Goal: Task Accomplishment & Management: Manage account settings

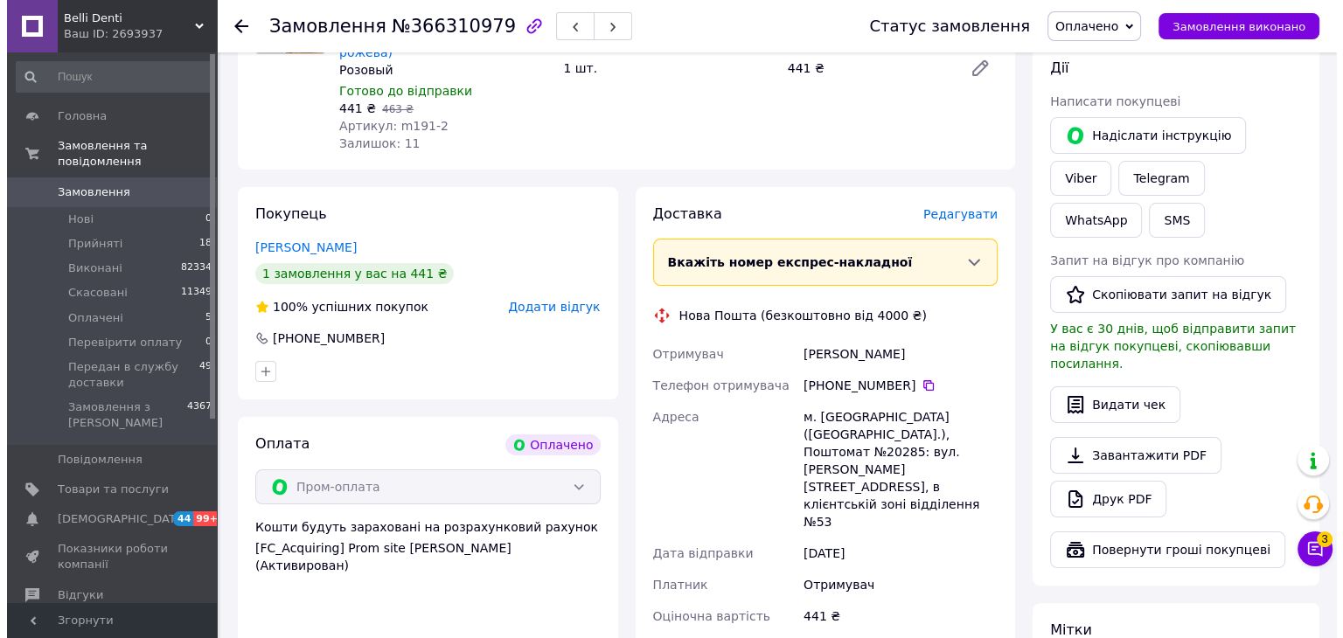
scroll to position [350, 0]
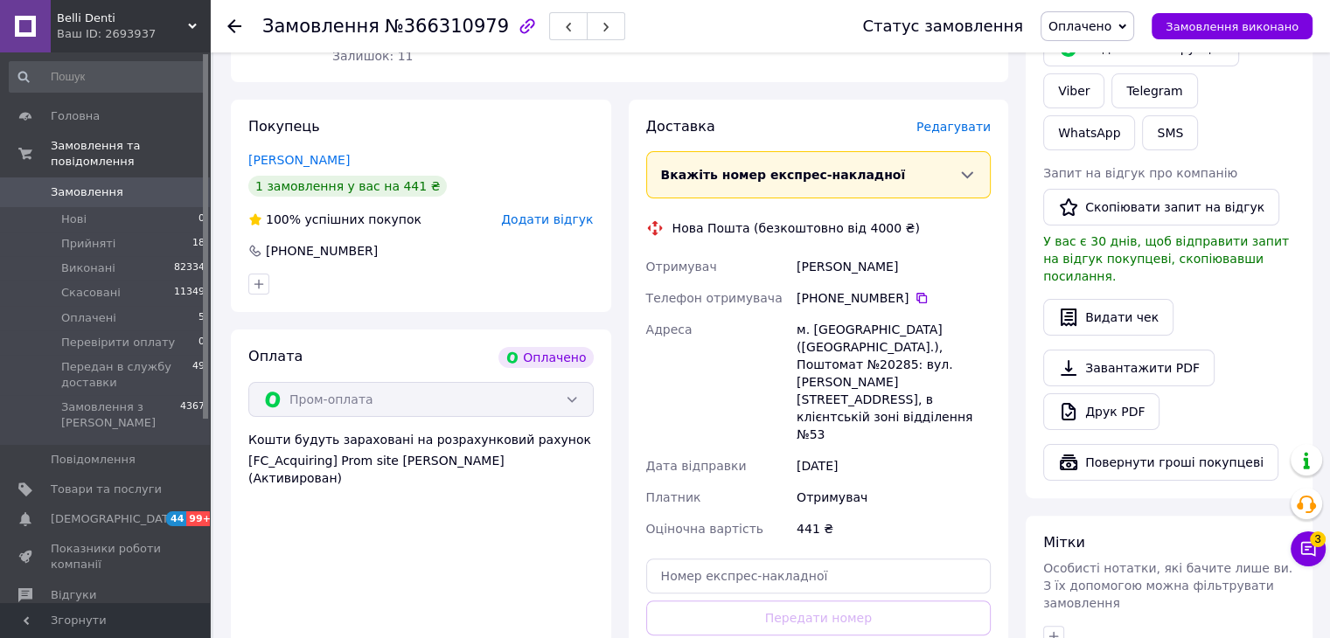
click at [973, 120] on div "Доставка Редагувати Вкажіть номер експрес-накладної Обов'язково введіть номер е…" at bounding box center [818, 415] width 345 height 596
click at [965, 120] on span "Редагувати" at bounding box center [954, 127] width 74 height 14
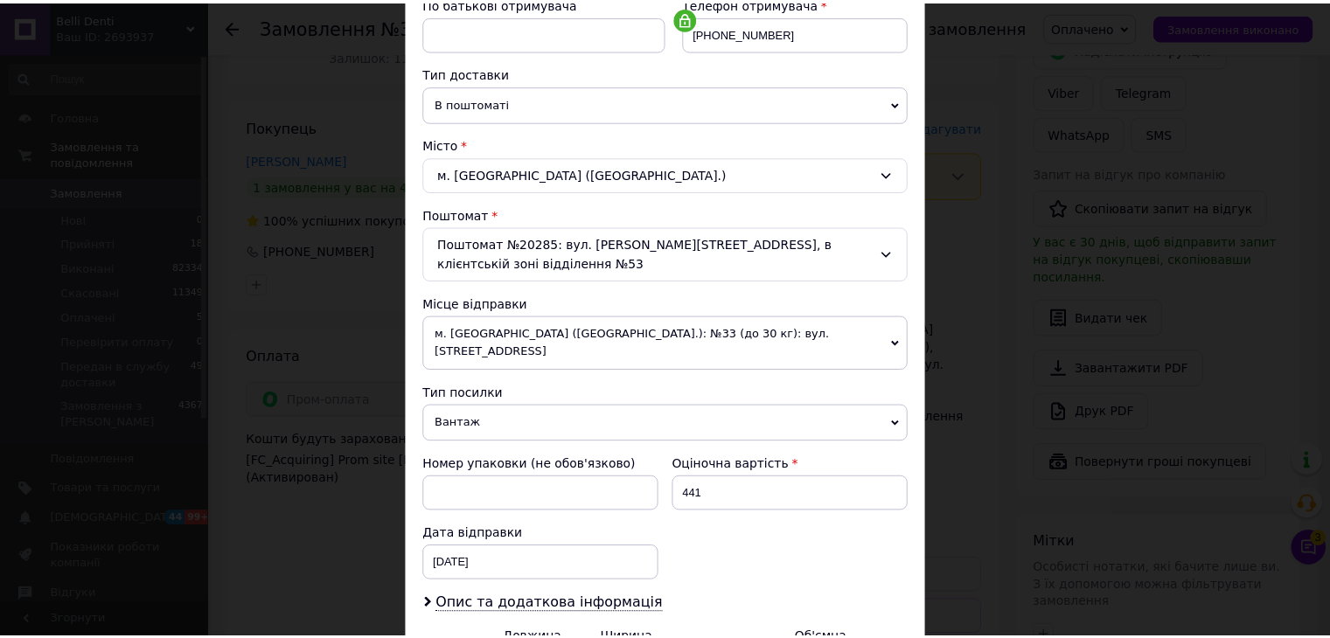
scroll to position [538, 0]
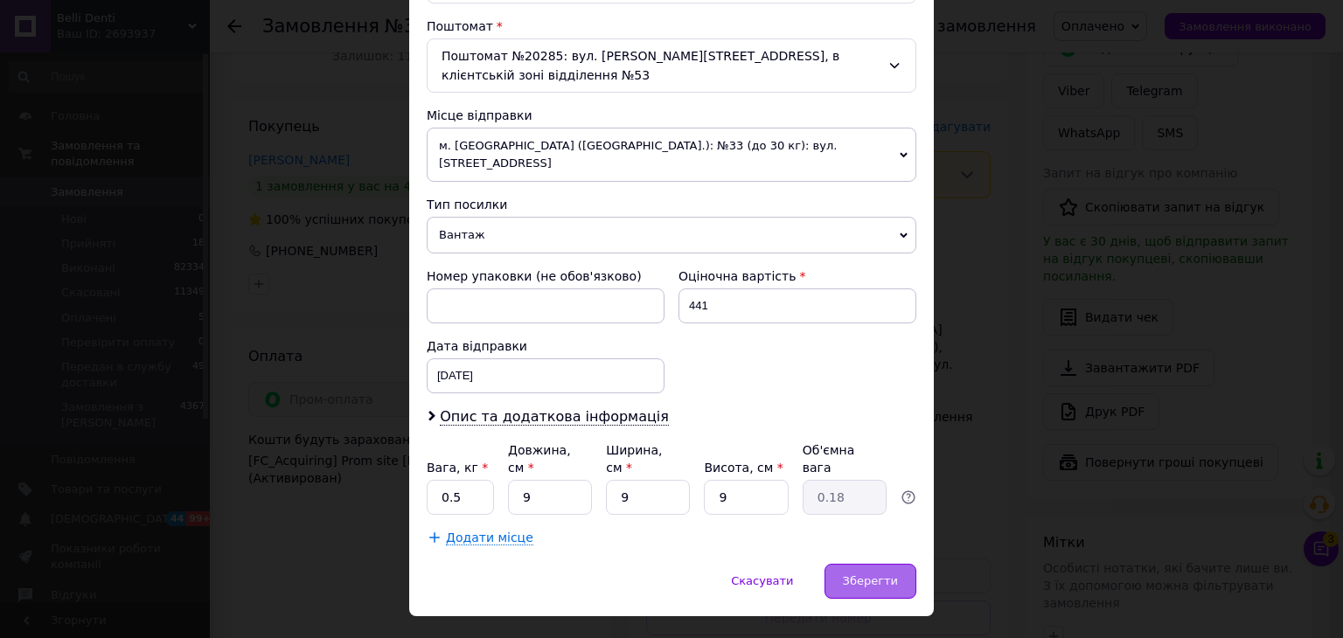
click at [863, 575] on span "Зберегти" at bounding box center [870, 581] width 55 height 13
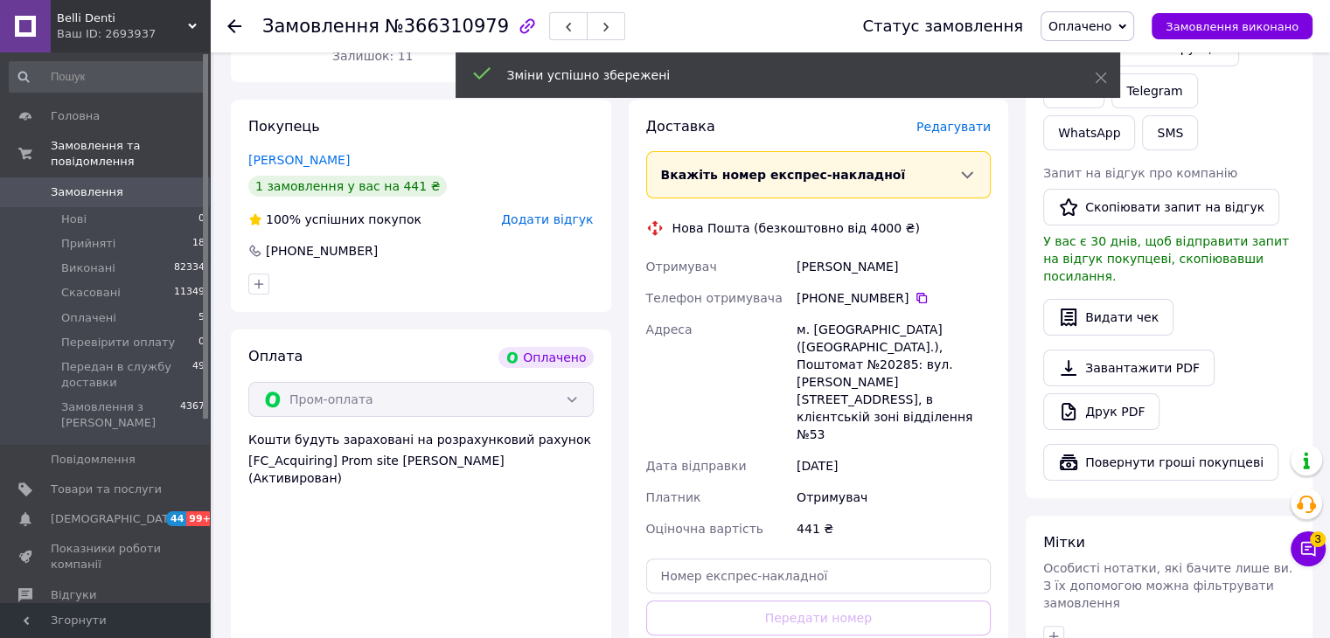
scroll to position [700, 0]
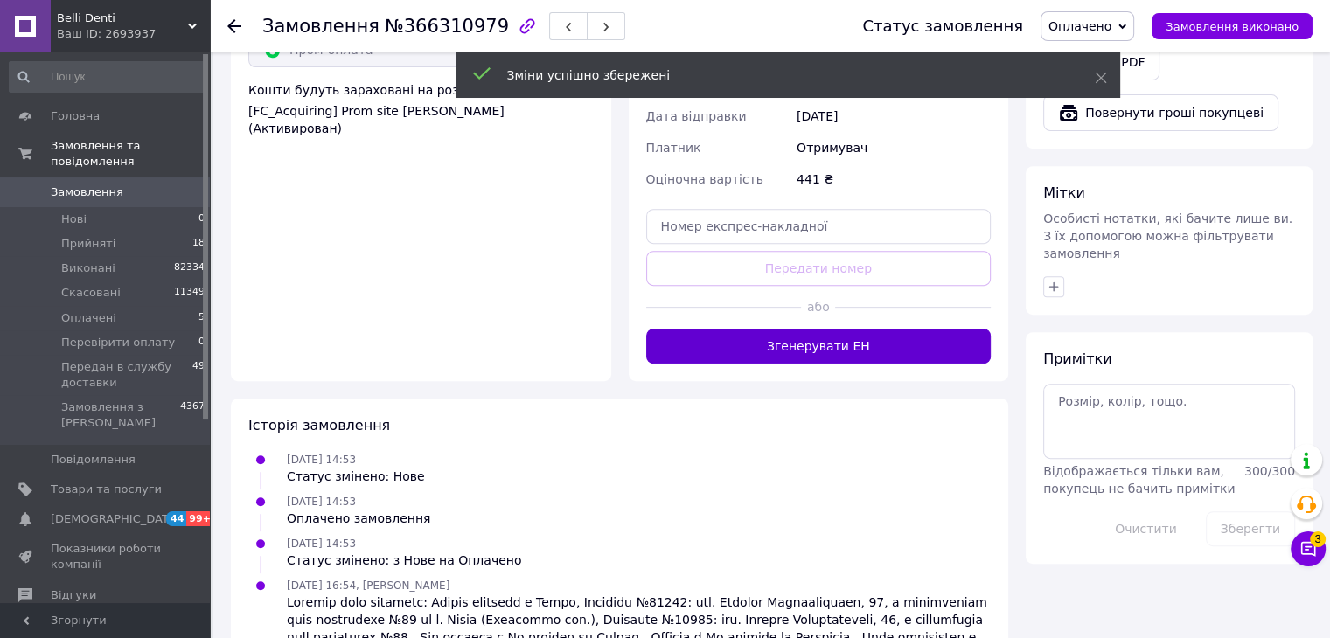
click at [833, 329] on button "Згенерувати ЕН" at bounding box center [818, 346] width 345 height 35
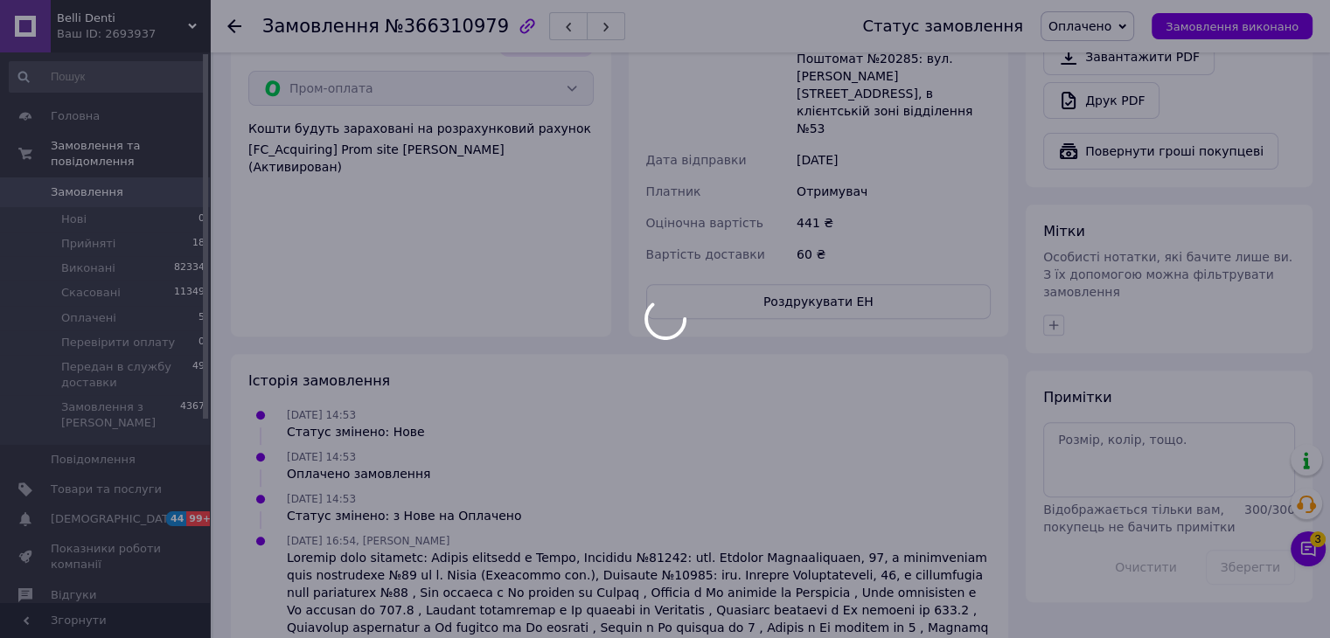
click at [1095, 43] on div "Статус замовлення Оплачено Прийнято Виконано Скасовано Перевірити оплату Переда…" at bounding box center [1069, 26] width 485 height 52
click at [1096, 34] on div at bounding box center [665, 319] width 1330 height 638
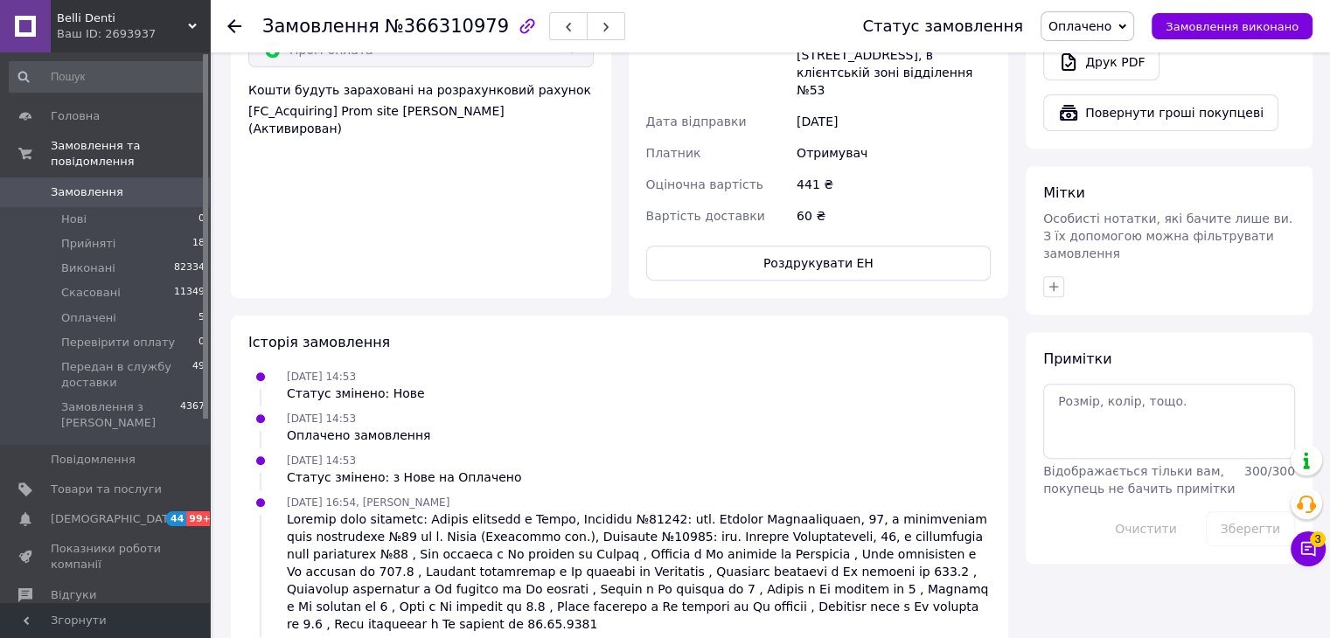
click at [1096, 33] on span "Оплачено" at bounding box center [1080, 26] width 63 height 14
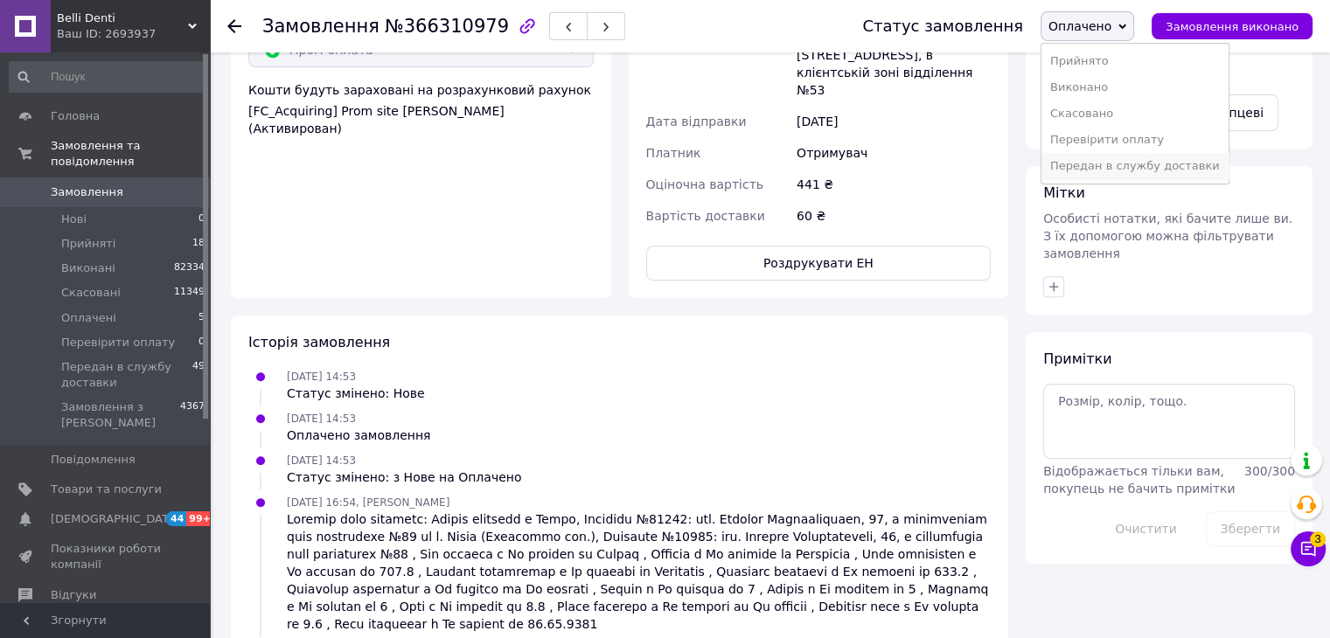
click at [1127, 167] on li "Передан в службу доставки" at bounding box center [1135, 166] width 187 height 26
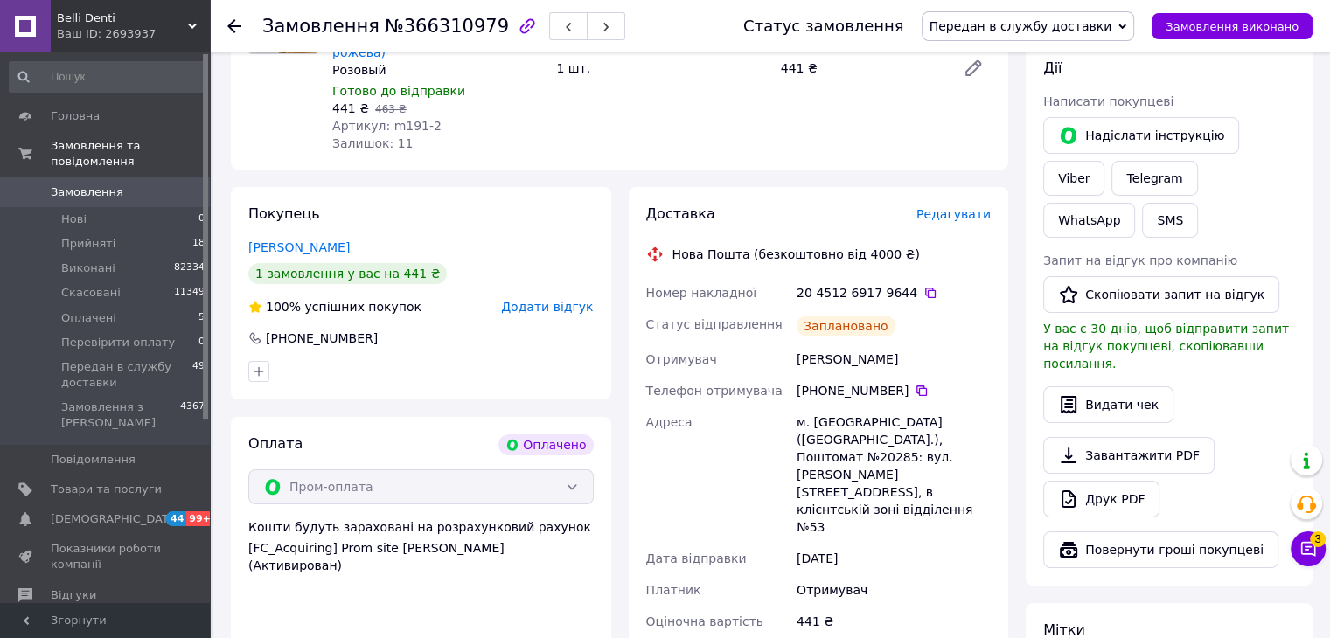
scroll to position [350, 0]
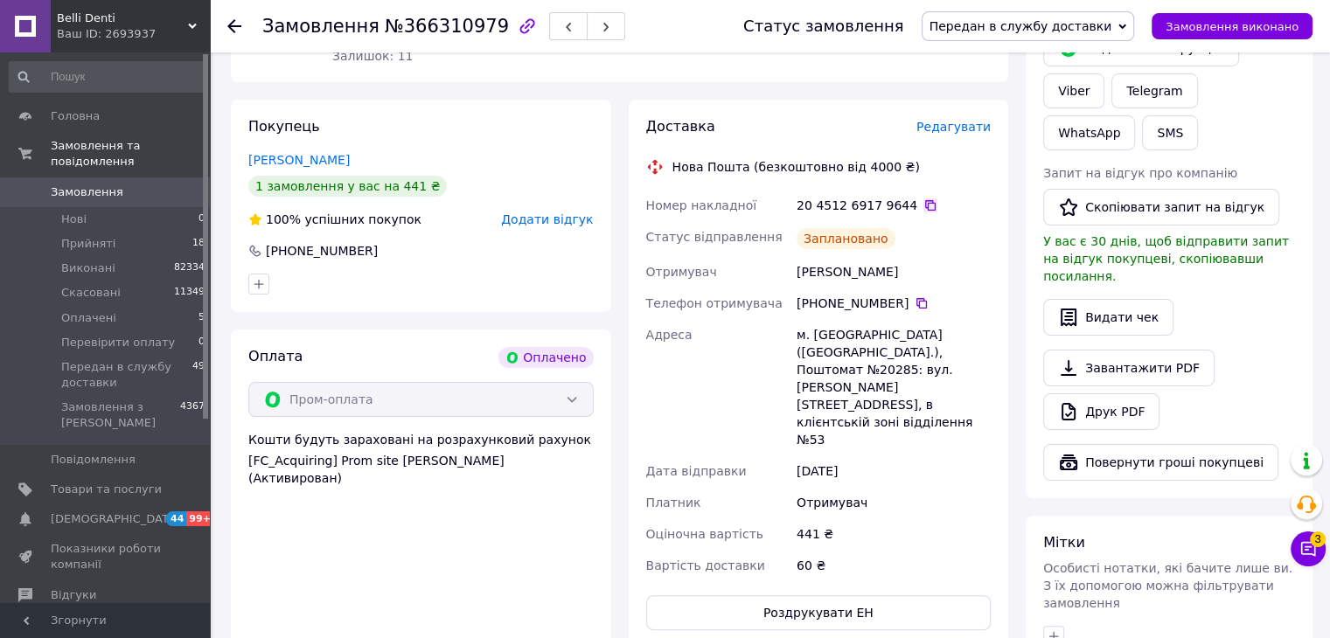
click at [924, 199] on icon at bounding box center [931, 206] width 14 height 14
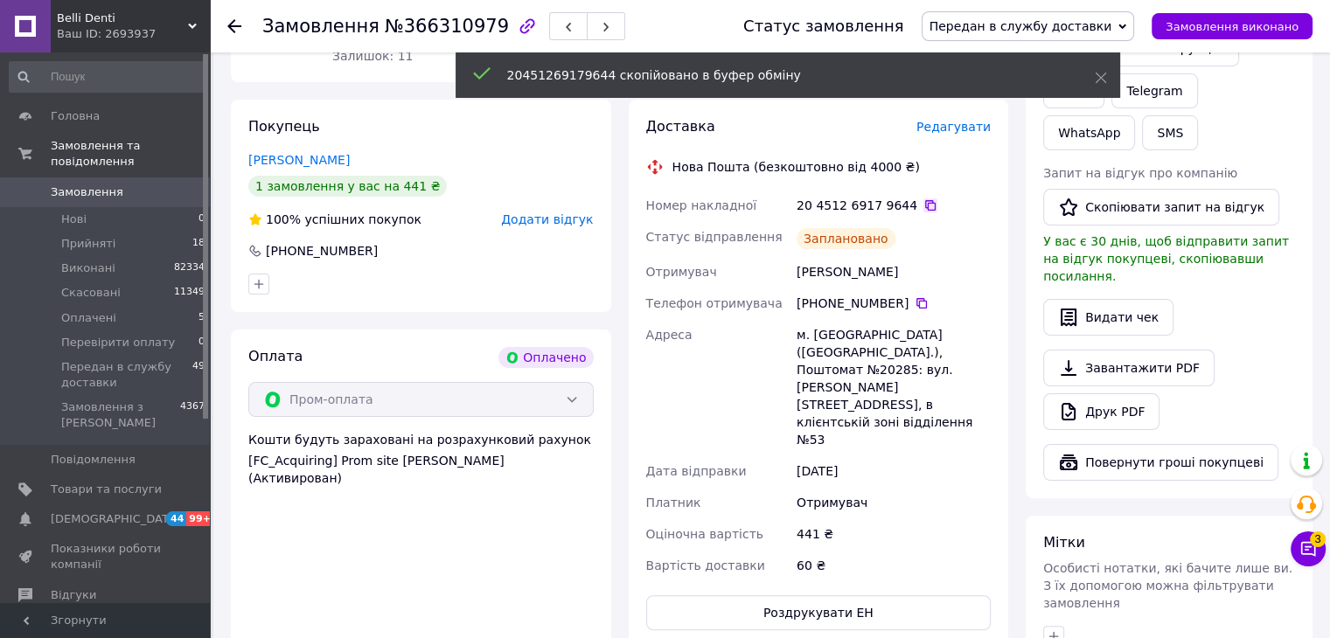
click at [924, 199] on icon at bounding box center [931, 206] width 14 height 14
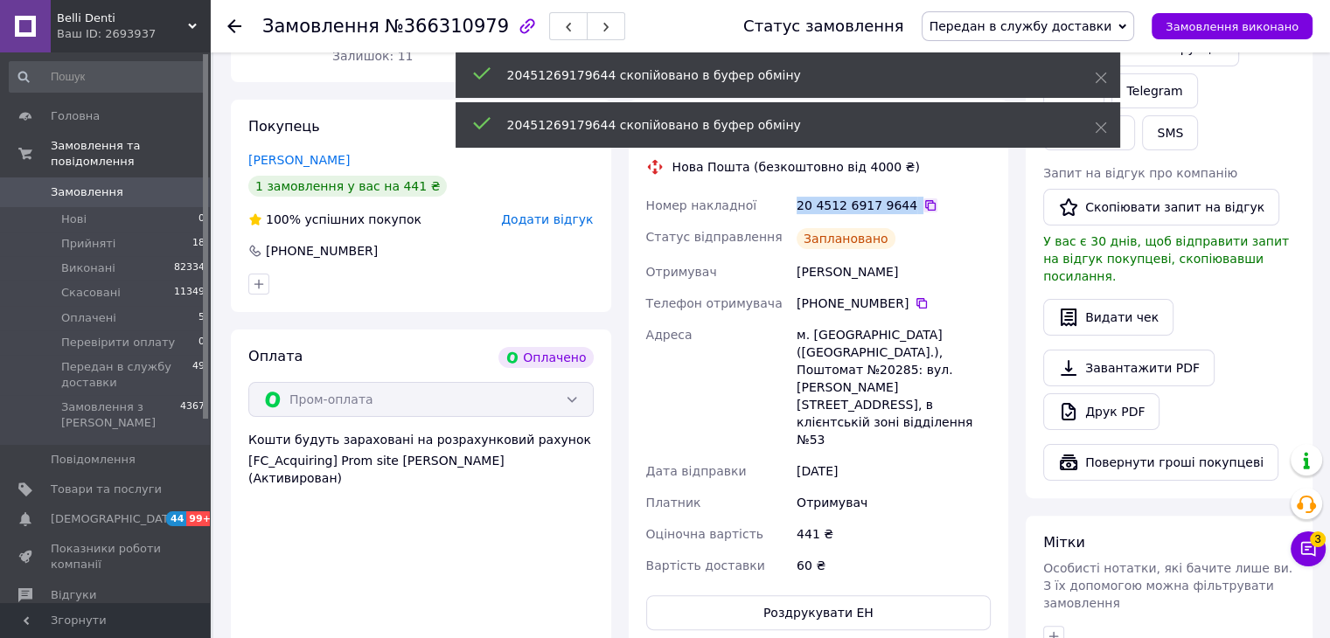
click at [924, 199] on icon at bounding box center [931, 206] width 14 height 14
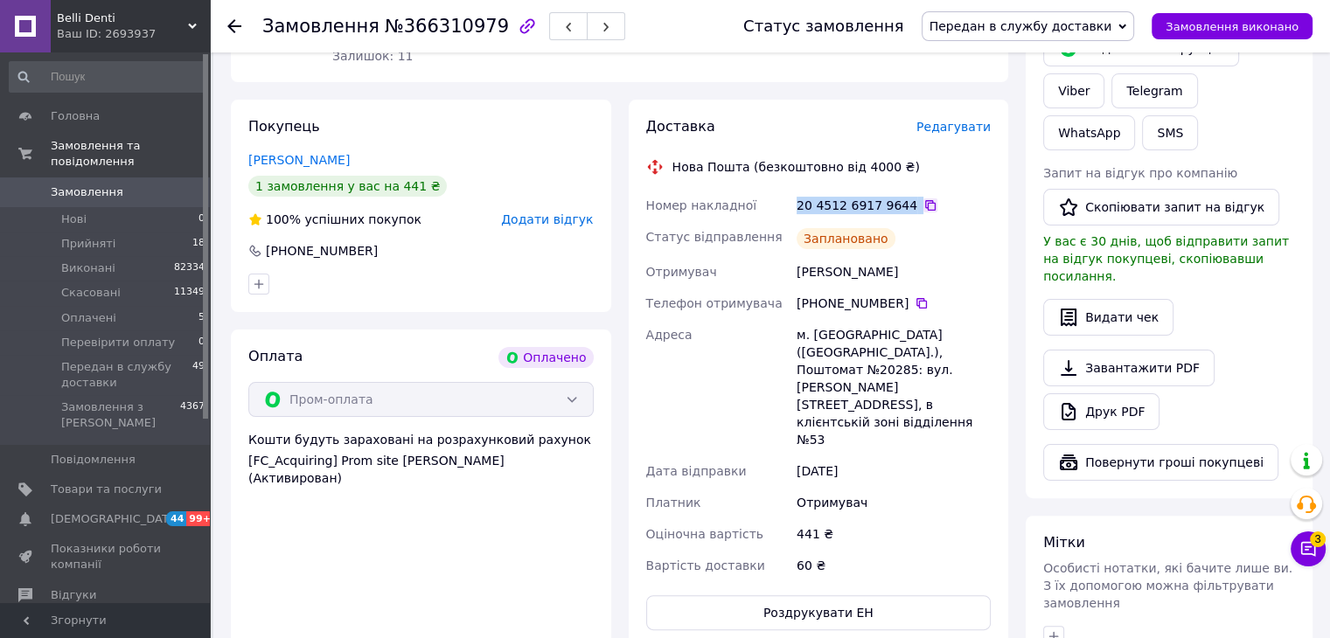
click at [924, 199] on icon at bounding box center [931, 206] width 14 height 14
drag, startPoint x: 917, startPoint y: 186, endPoint x: 903, endPoint y: 284, distance: 98.8
click at [924, 199] on icon at bounding box center [931, 206] width 14 height 14
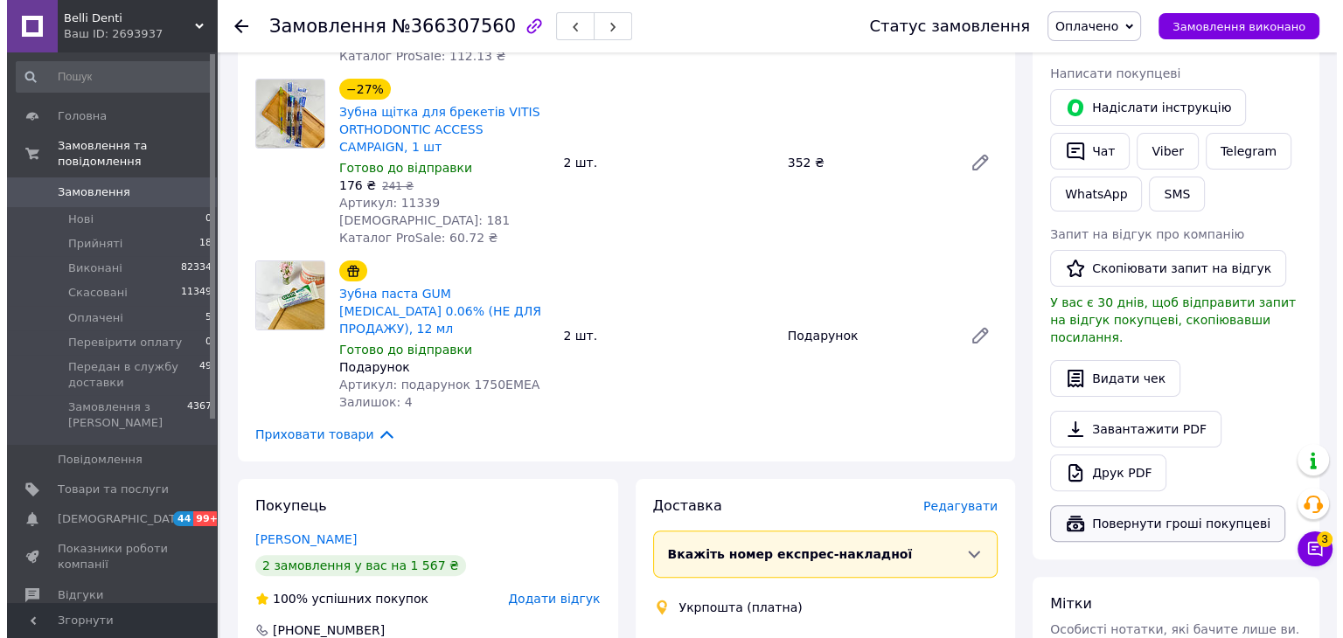
scroll to position [700, 0]
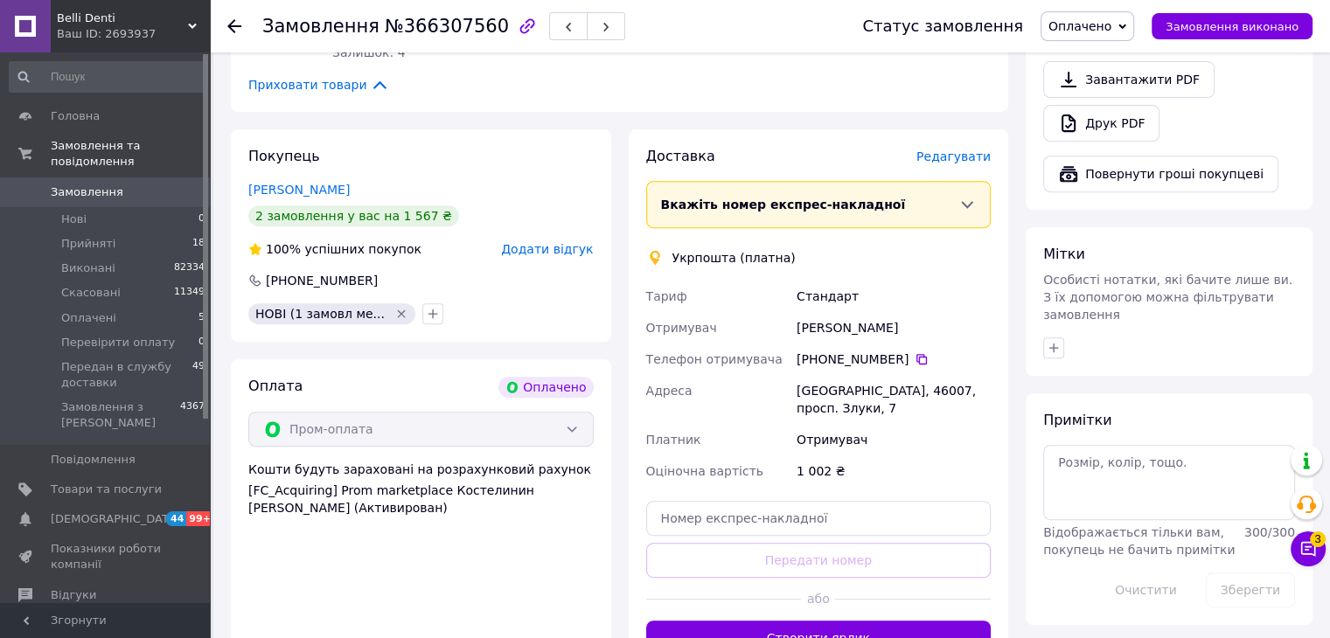
click at [948, 150] on span "Редагувати" at bounding box center [954, 157] width 74 height 14
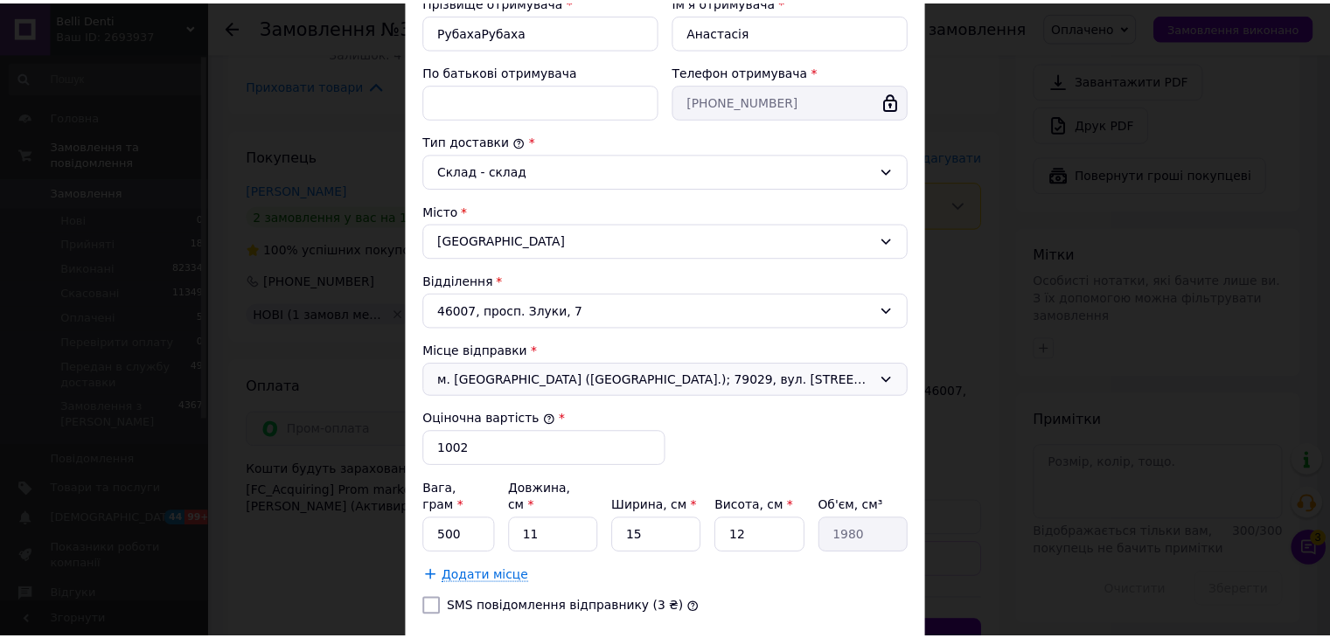
scroll to position [451, 0]
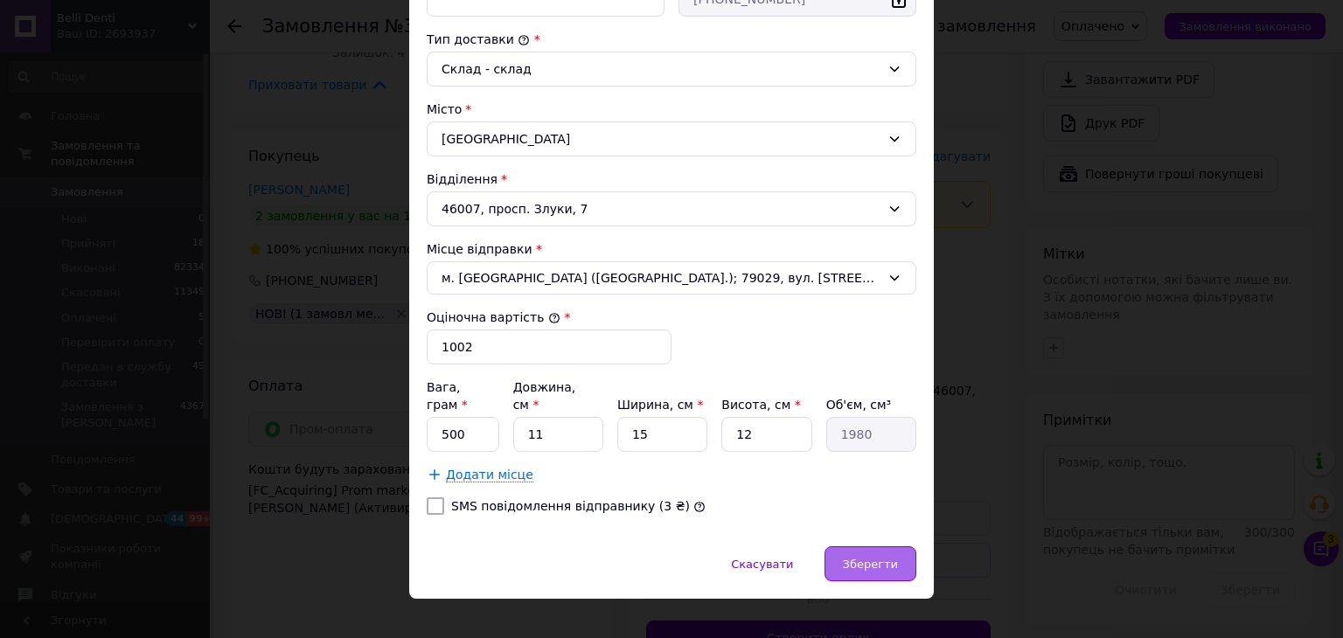
click at [878, 558] on span "Зберегти" at bounding box center [870, 564] width 55 height 13
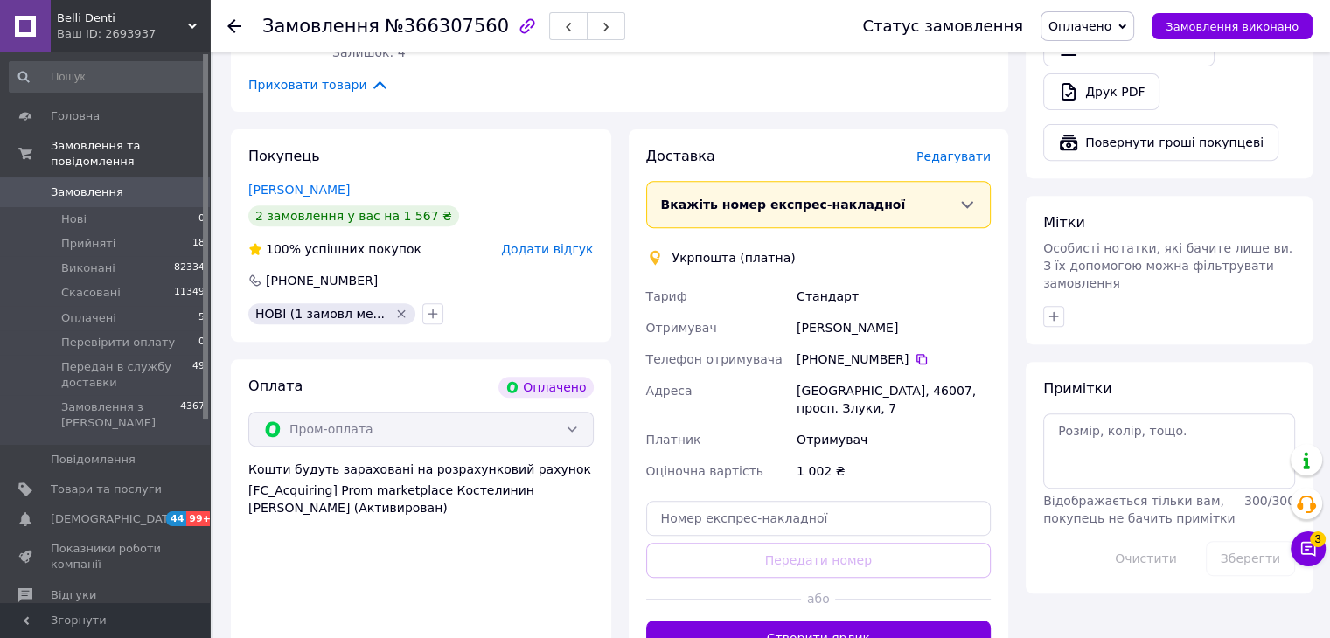
click at [1106, 21] on span "Оплачено" at bounding box center [1080, 26] width 63 height 14
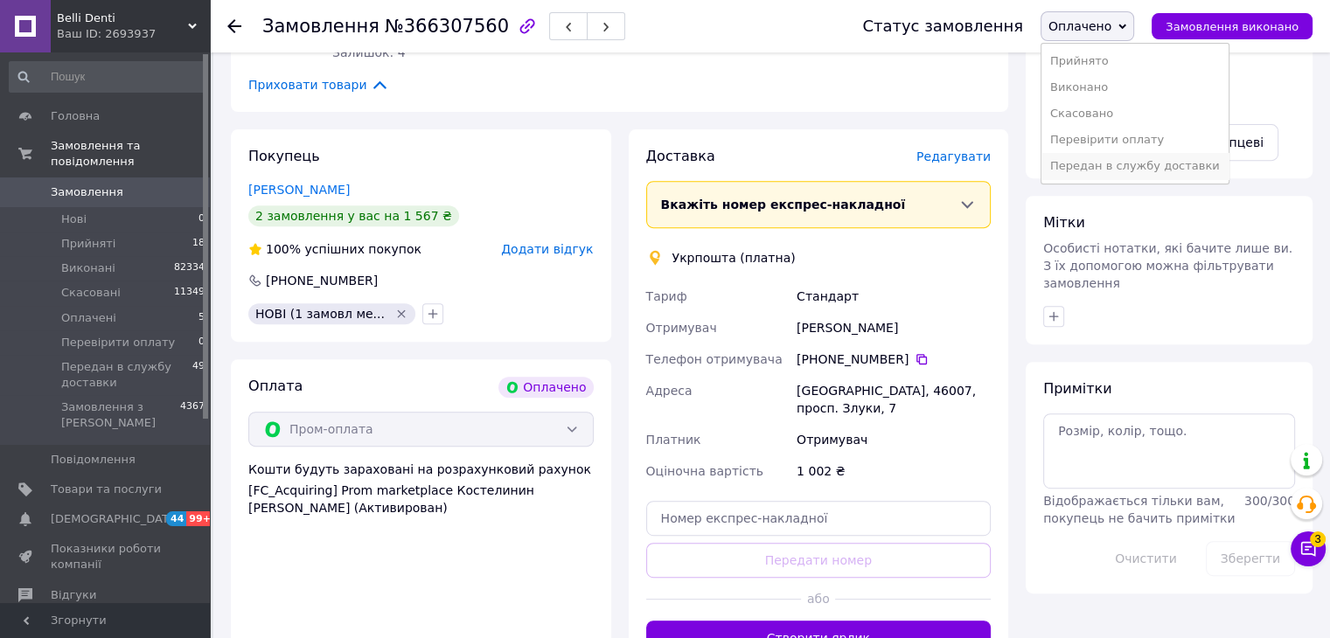
click at [1111, 165] on li "Передан в службу доставки" at bounding box center [1135, 166] width 187 height 26
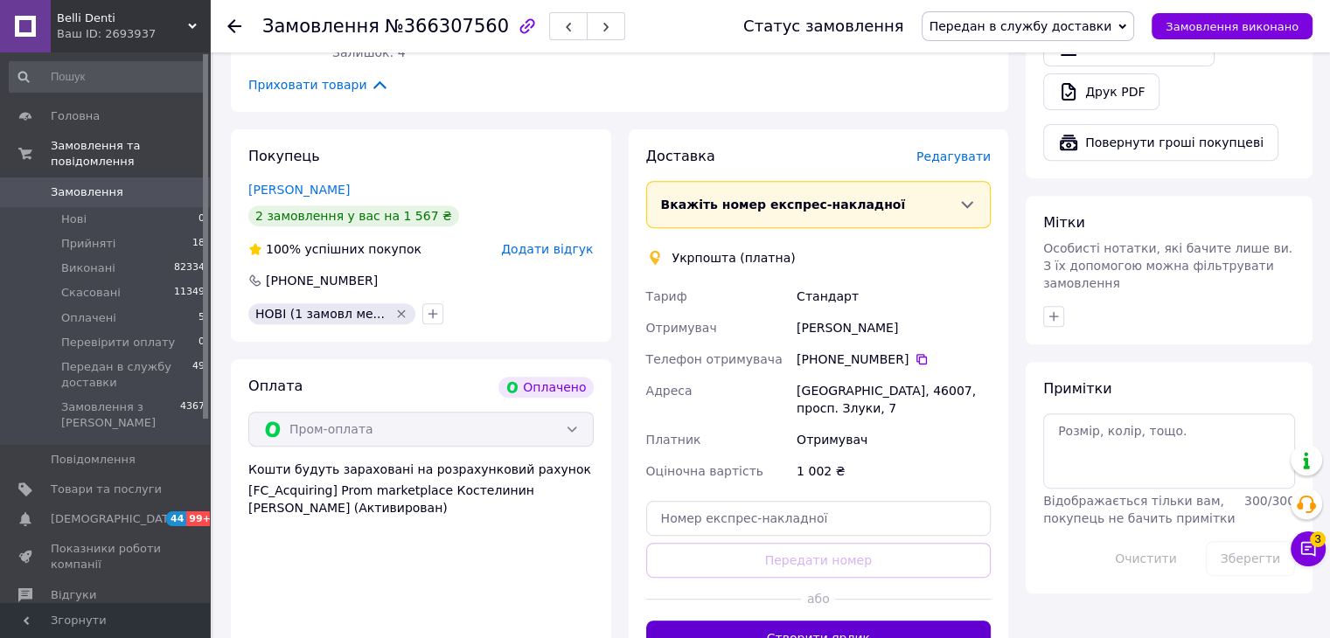
click at [764, 621] on button "Створити ярлик" at bounding box center [818, 638] width 345 height 35
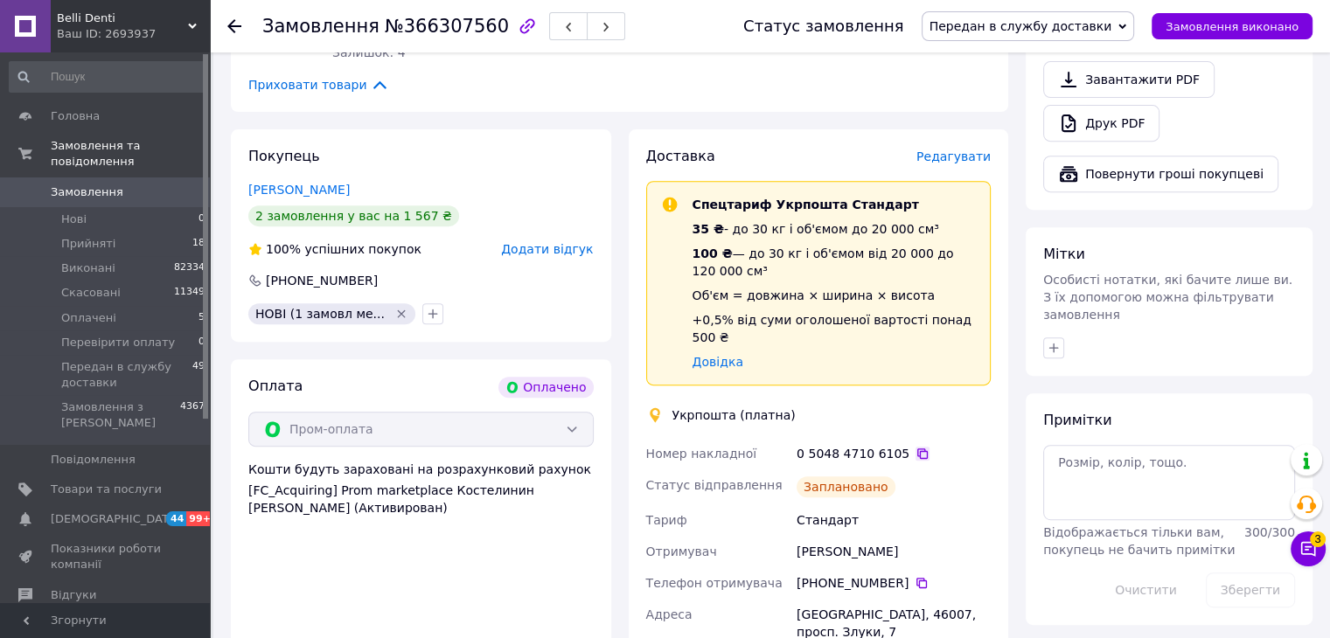
click at [916, 447] on icon at bounding box center [923, 454] width 14 height 14
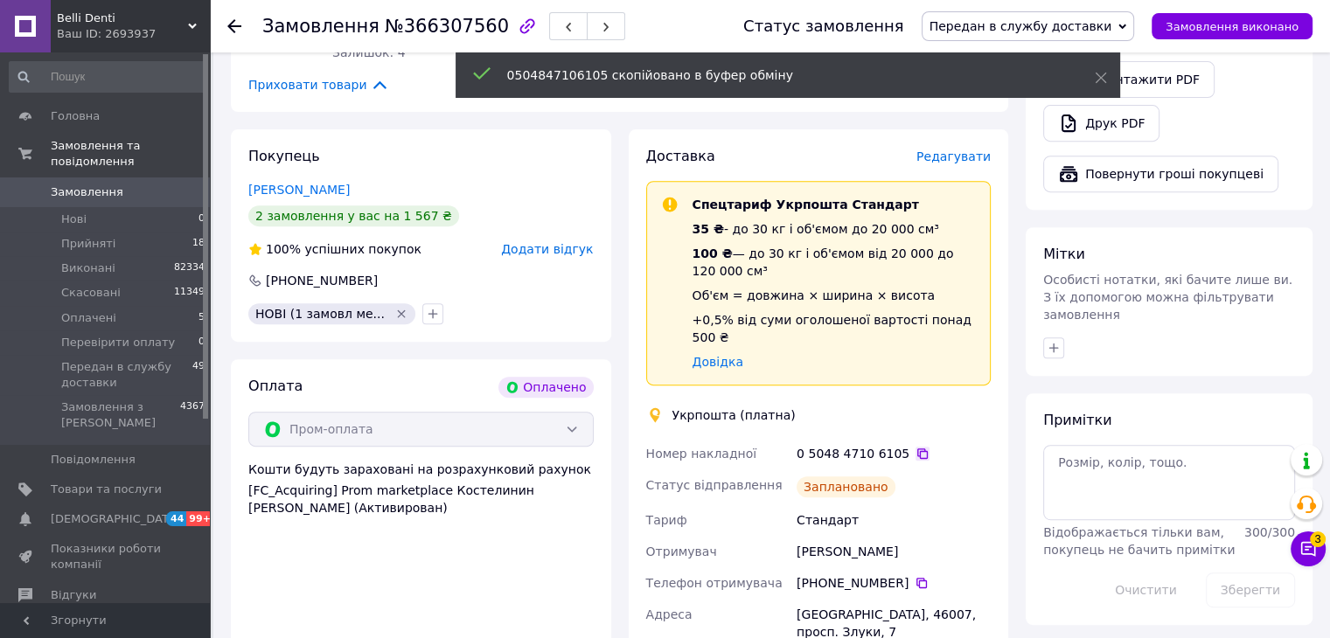
click at [916, 447] on icon at bounding box center [923, 454] width 14 height 14
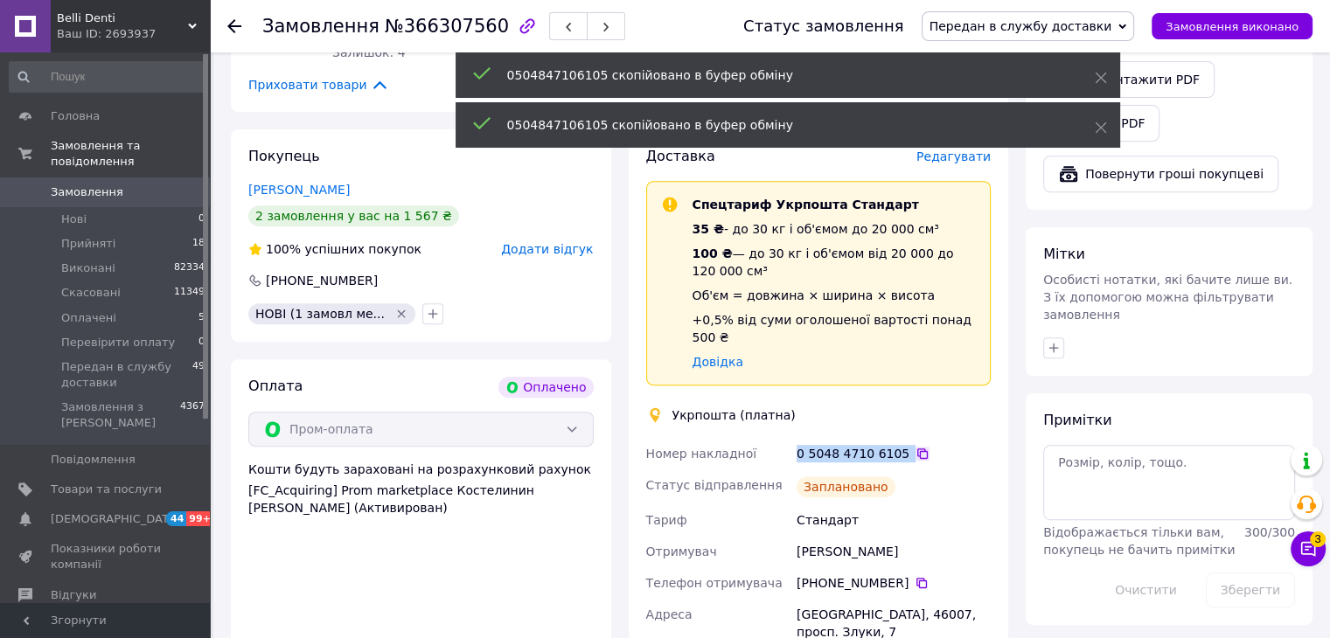
click at [916, 447] on icon at bounding box center [923, 454] width 14 height 14
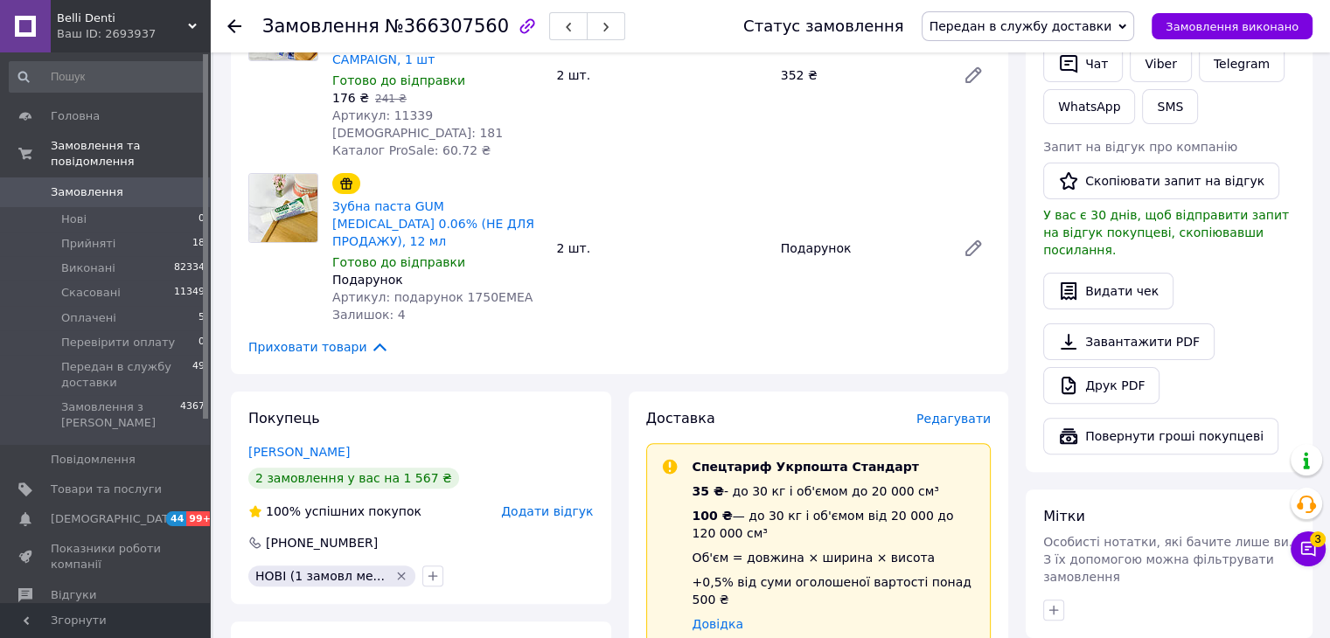
scroll to position [875, 0]
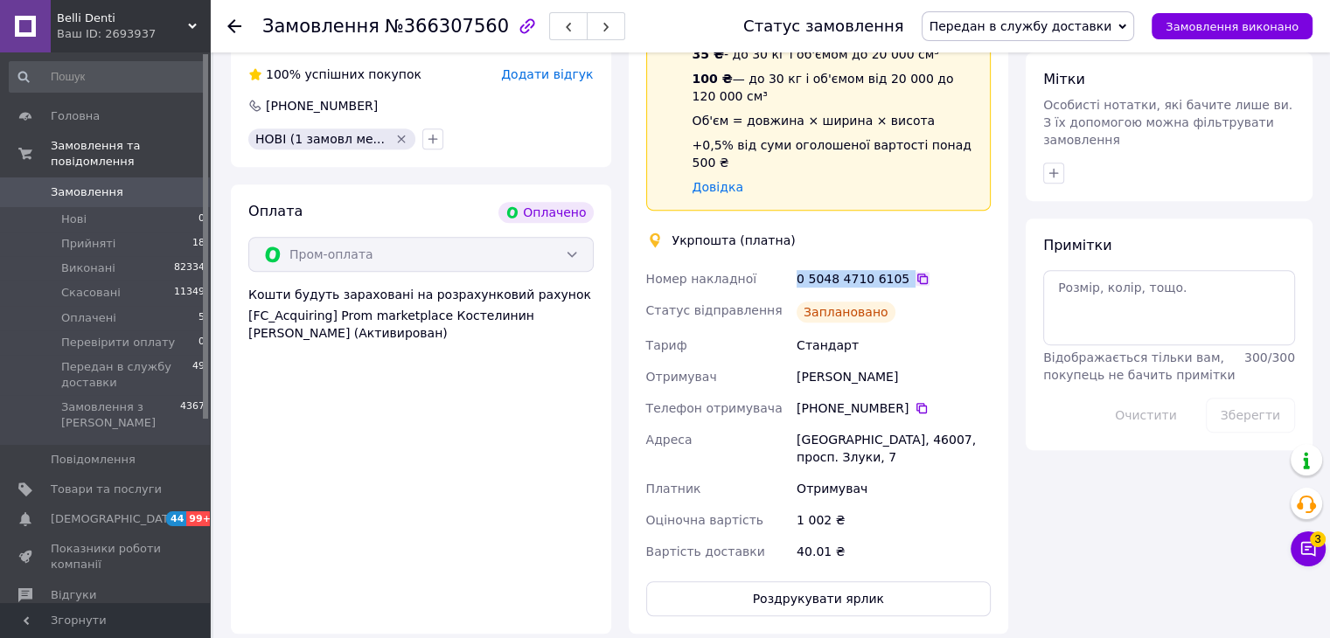
click at [916, 272] on icon at bounding box center [923, 279] width 14 height 14
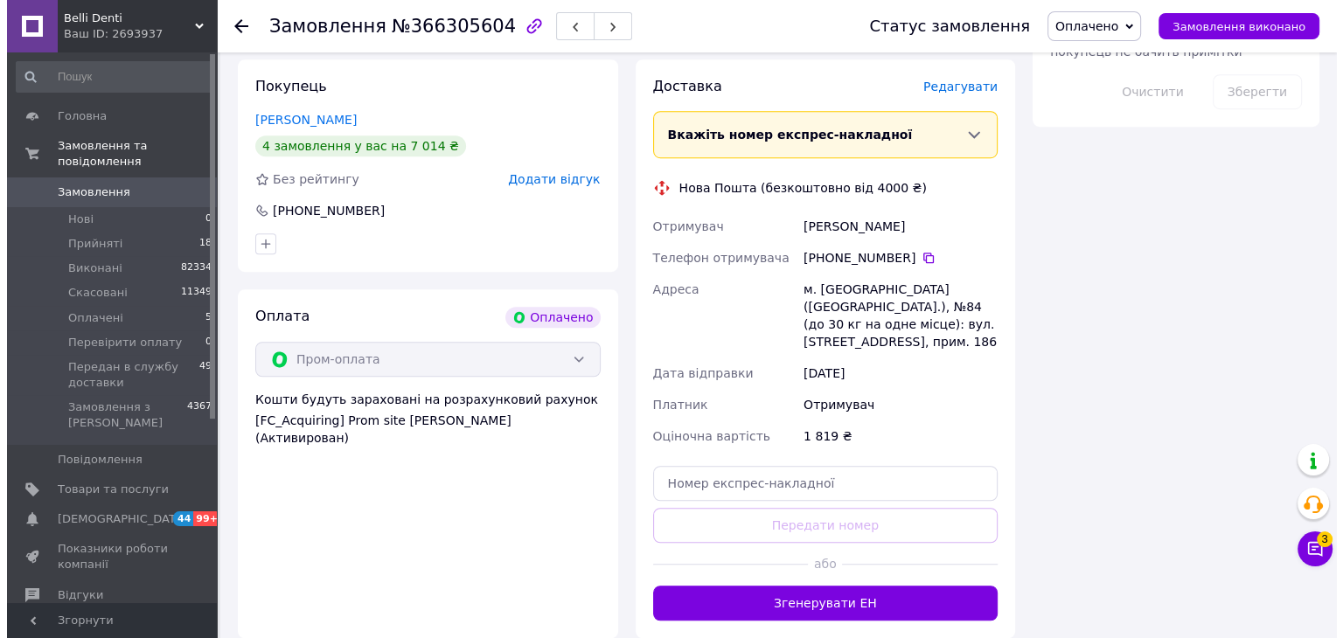
scroll to position [962, 0]
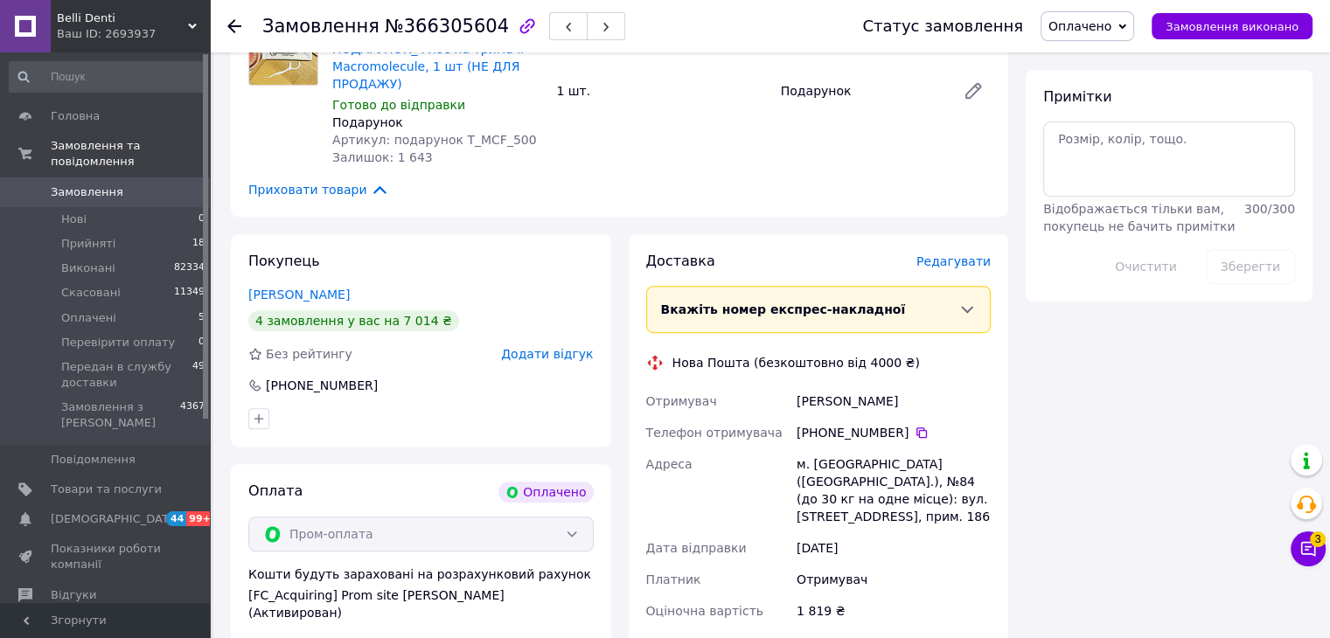
click at [945, 255] on span "Редагувати" at bounding box center [954, 262] width 74 height 14
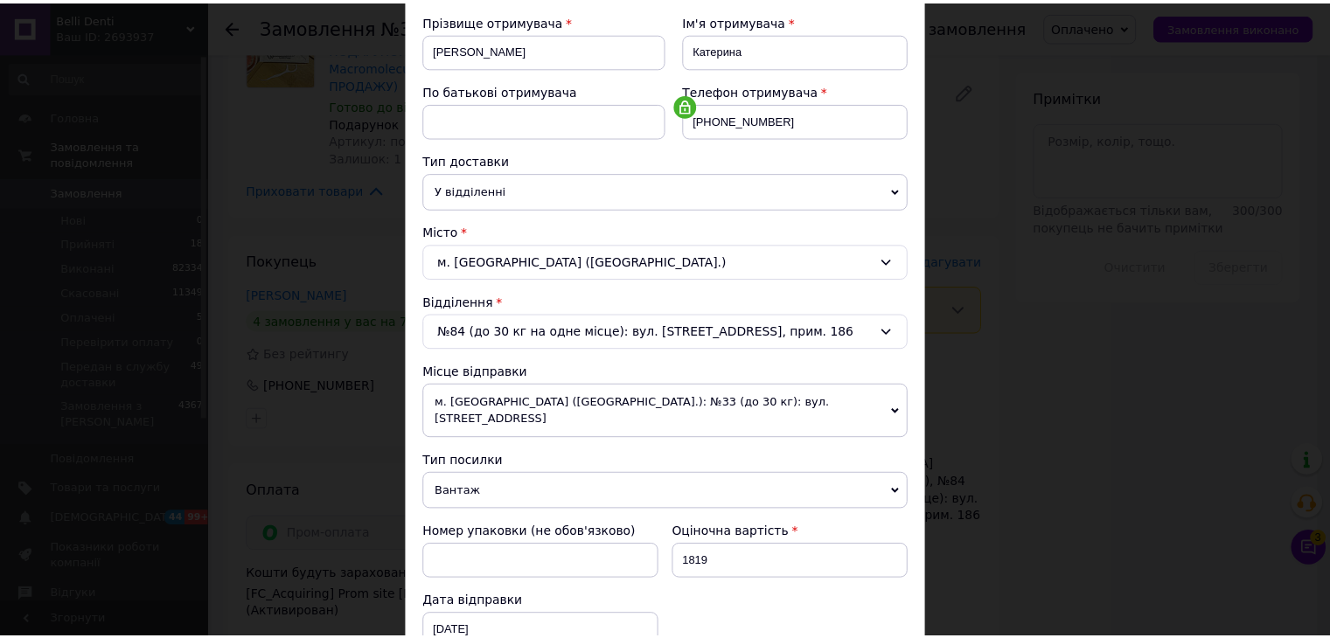
scroll to position [518, 0]
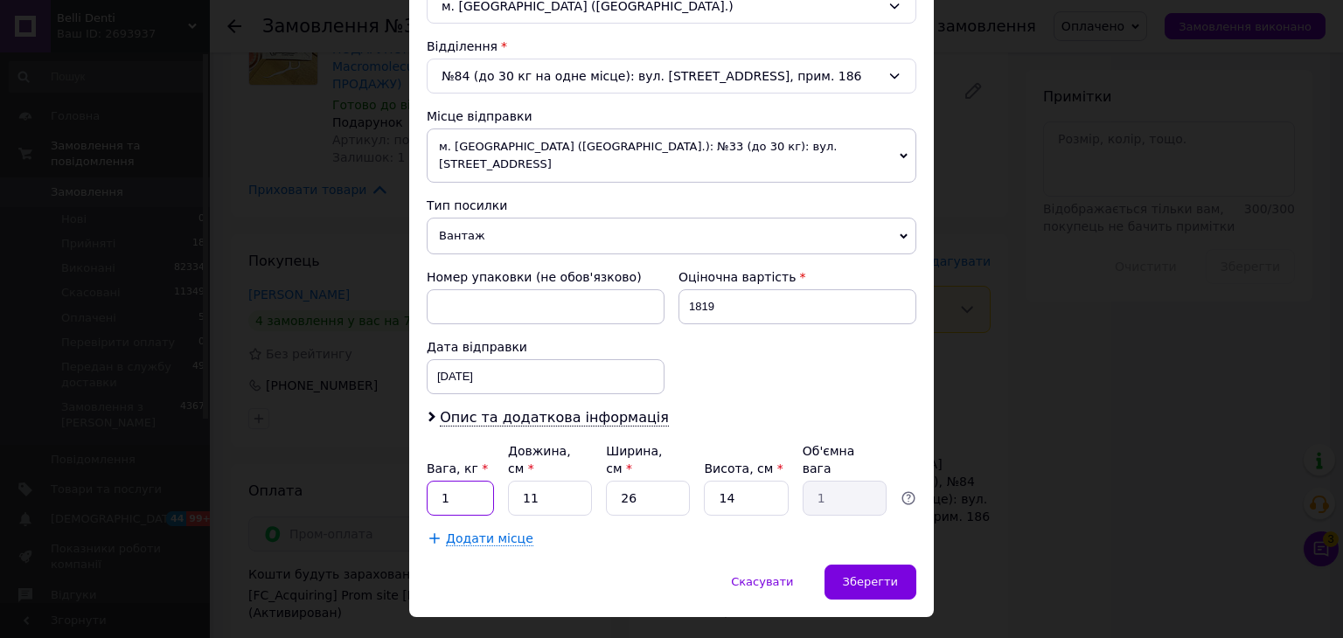
click at [470, 481] on input "1" at bounding box center [460, 498] width 67 height 35
click at [444, 481] on input "05" at bounding box center [460, 498] width 67 height 35
type input "0.5"
drag, startPoint x: 638, startPoint y: 465, endPoint x: 585, endPoint y: 463, distance: 52.5
click at [585, 463] on div "Вага, кг * 0.5 Довжина, см * 11 Ширина, см * 26 Висота, см * 14 Об'ємна вага 1" at bounding box center [672, 479] width 490 height 73
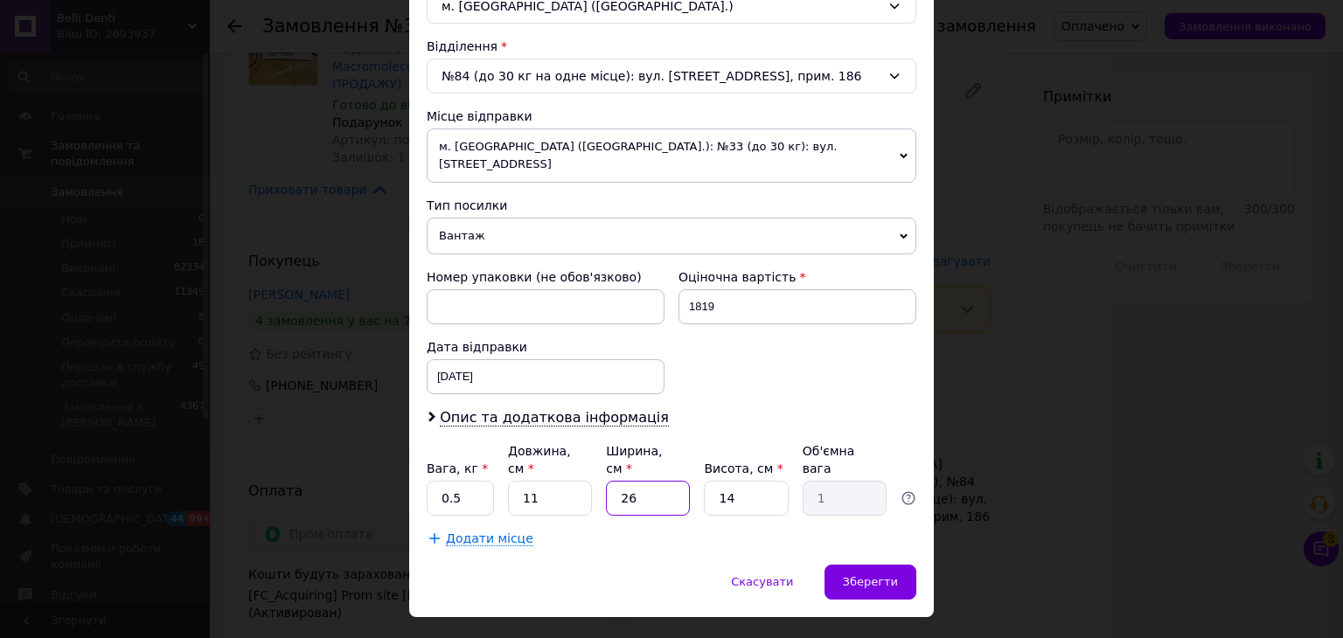
type input "1"
type input "0.1"
type input "11"
type input "0.42"
type input "11"
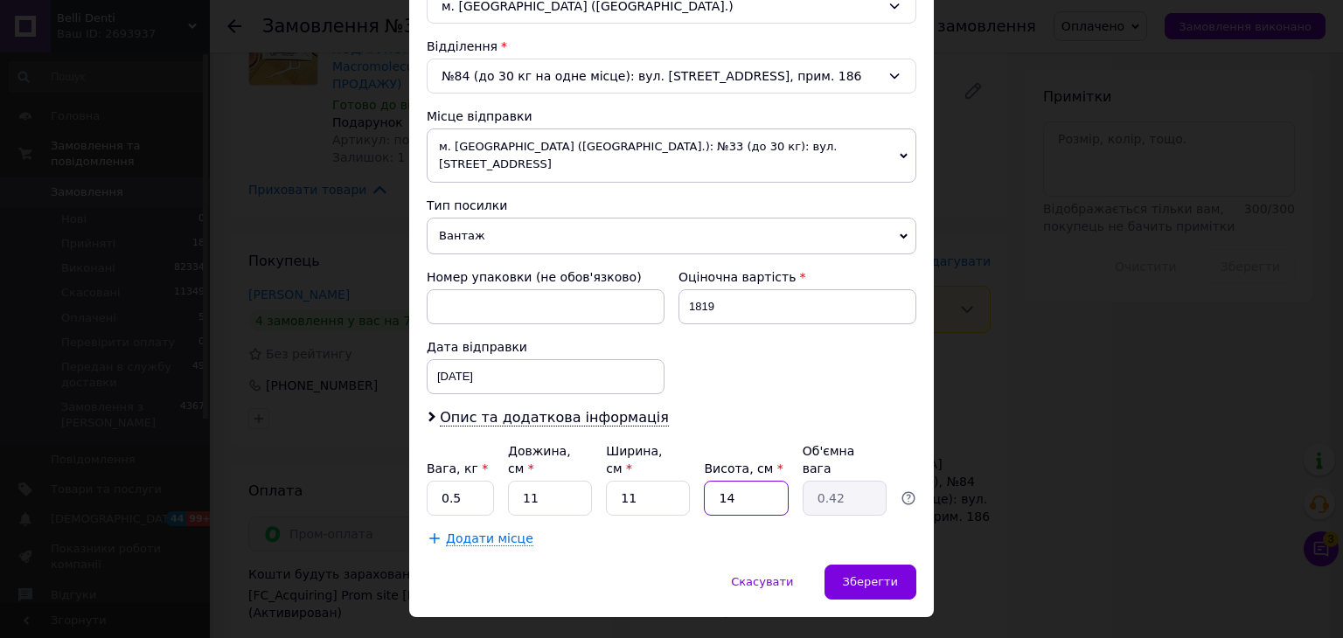
drag, startPoint x: 743, startPoint y: 459, endPoint x: 639, endPoint y: 463, distance: 103.3
click at [639, 463] on div "Вага, кг * 0.5 Довжина, см * 11 Ширина, см * 11 Висота, см * 14 Об'ємна вага 0.…" at bounding box center [672, 479] width 490 height 73
type input "1"
type input "0.1"
type input "11"
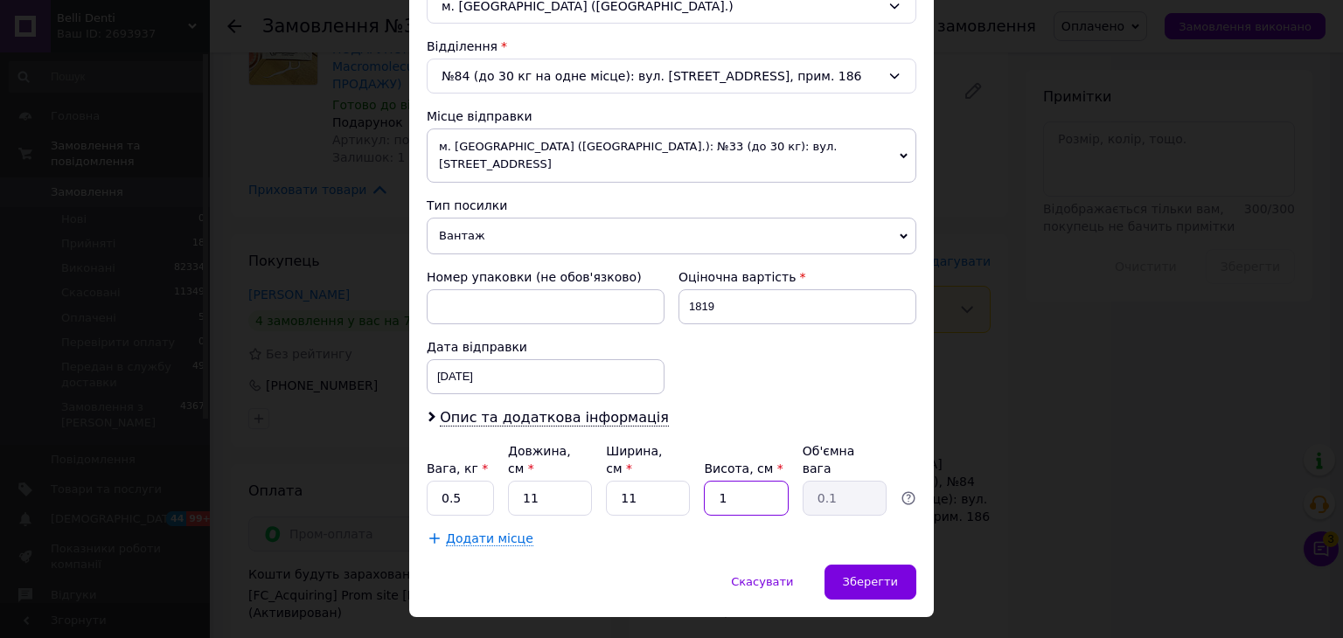
type input "0.33"
type input "111"
type input "3.36"
type input "11"
type input "0.33"
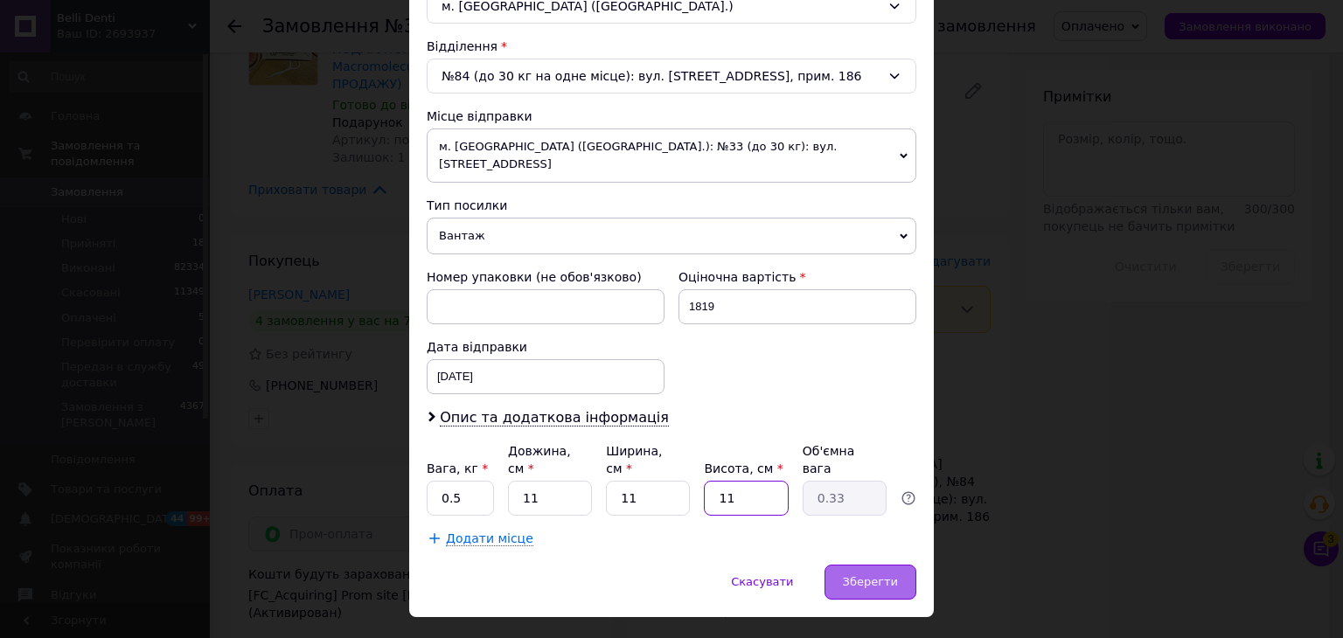
type input "11"
click at [864, 565] on div "Зберегти" at bounding box center [871, 582] width 92 height 35
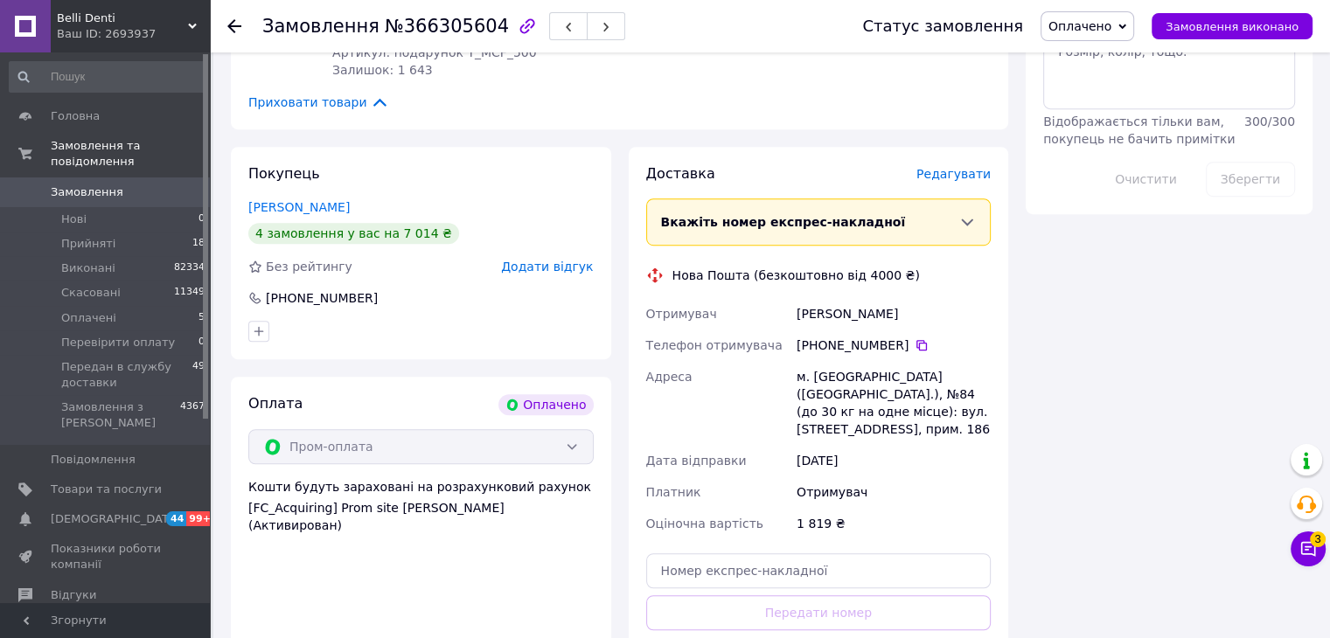
scroll to position [1399, 0]
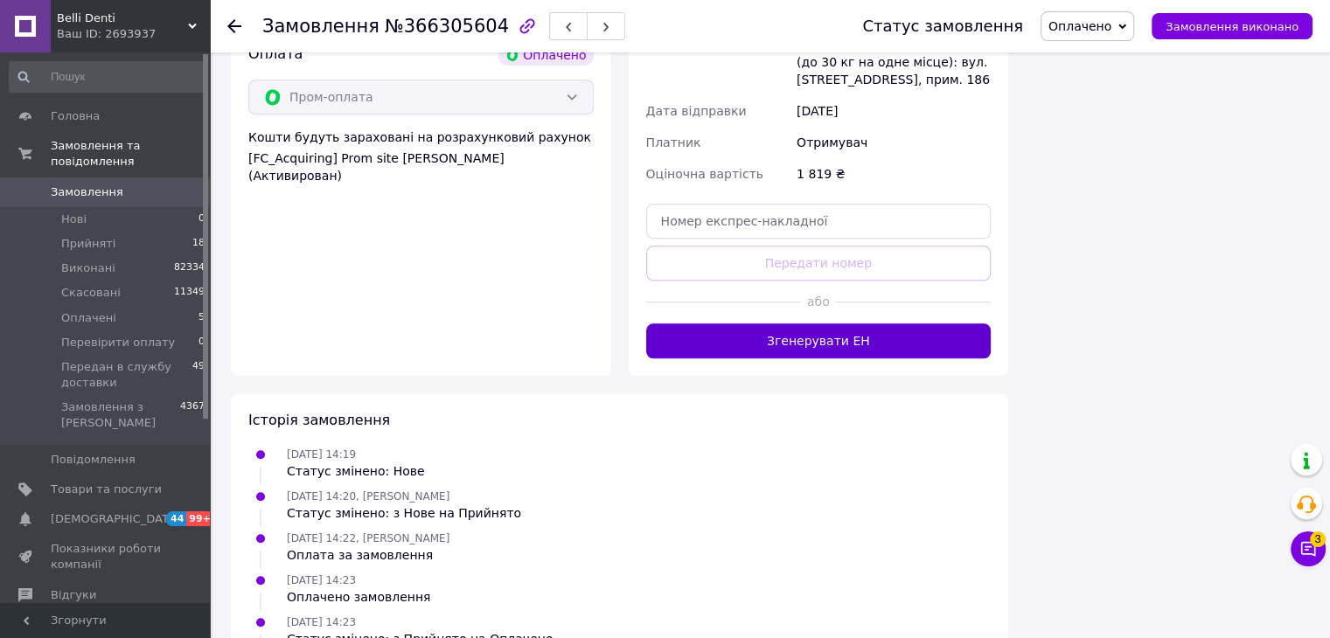
click at [827, 324] on button "Згенерувати ЕН" at bounding box center [818, 341] width 345 height 35
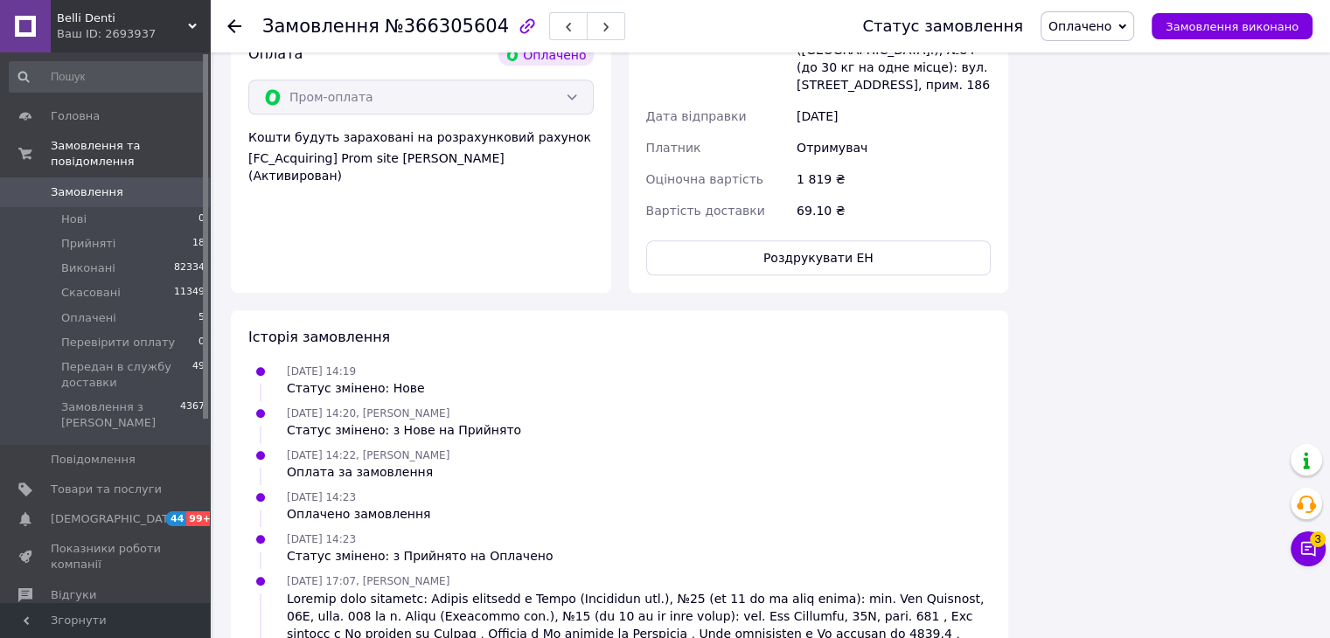
click at [1132, 39] on span "Оплачено" at bounding box center [1088, 26] width 94 height 30
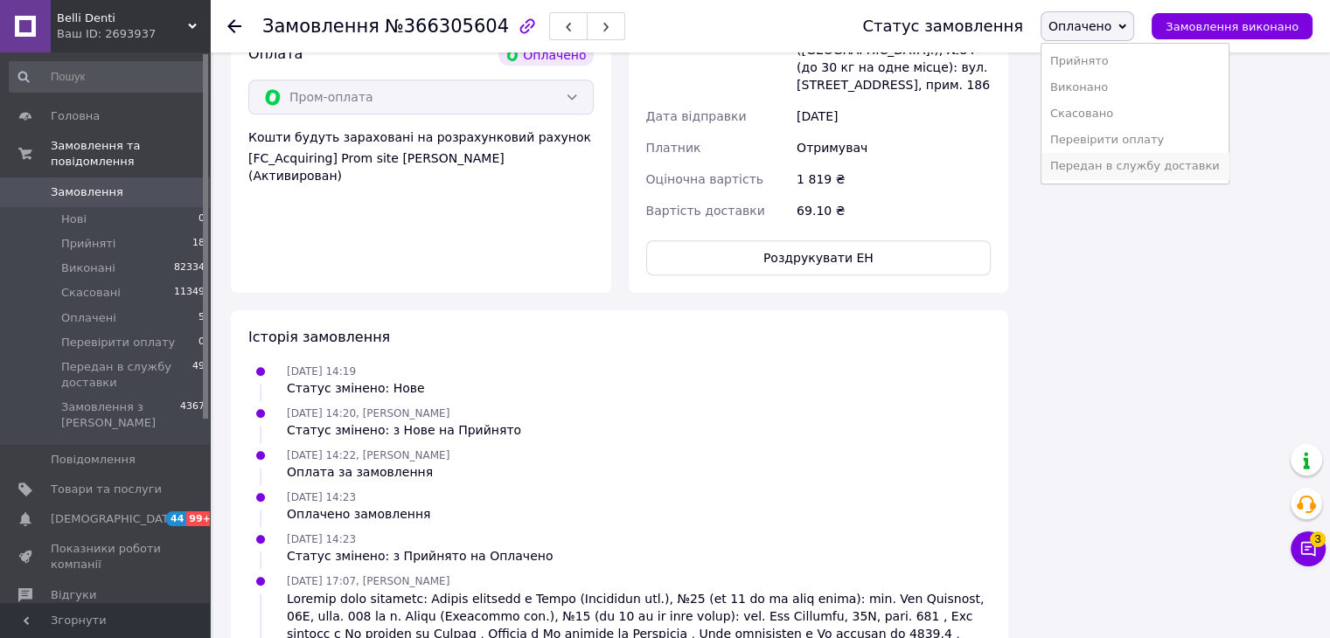
click at [1113, 178] on li "Передан в службу доставки" at bounding box center [1135, 166] width 187 height 26
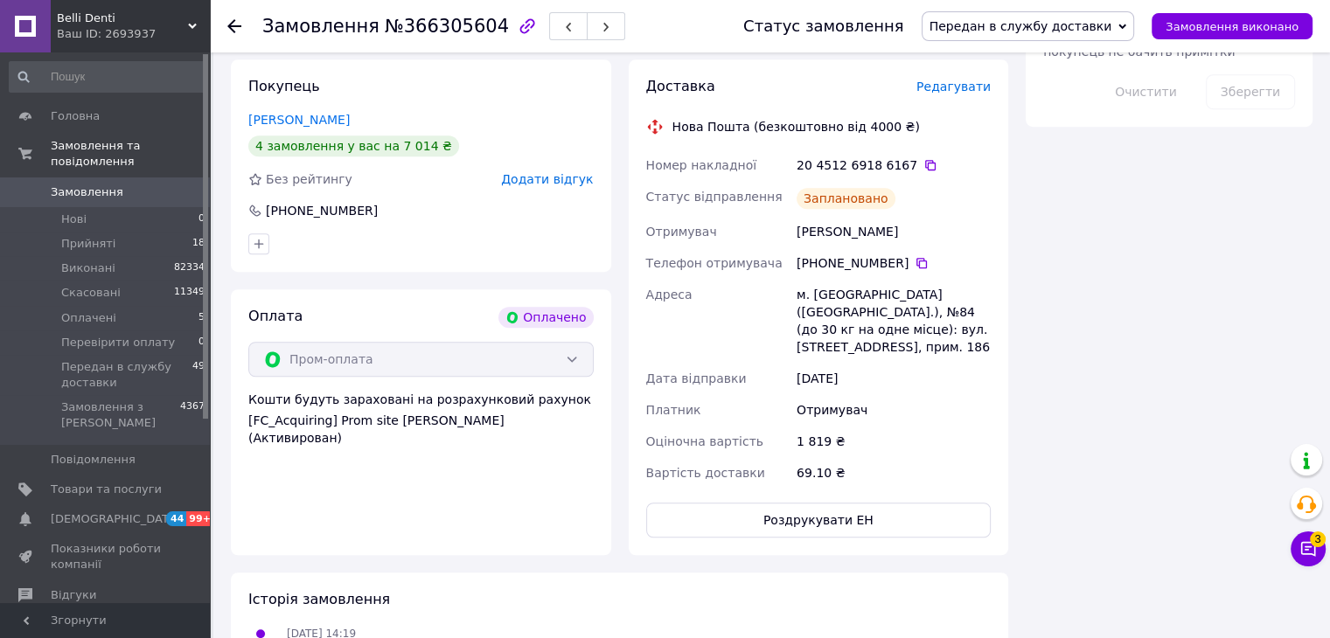
scroll to position [962, 0]
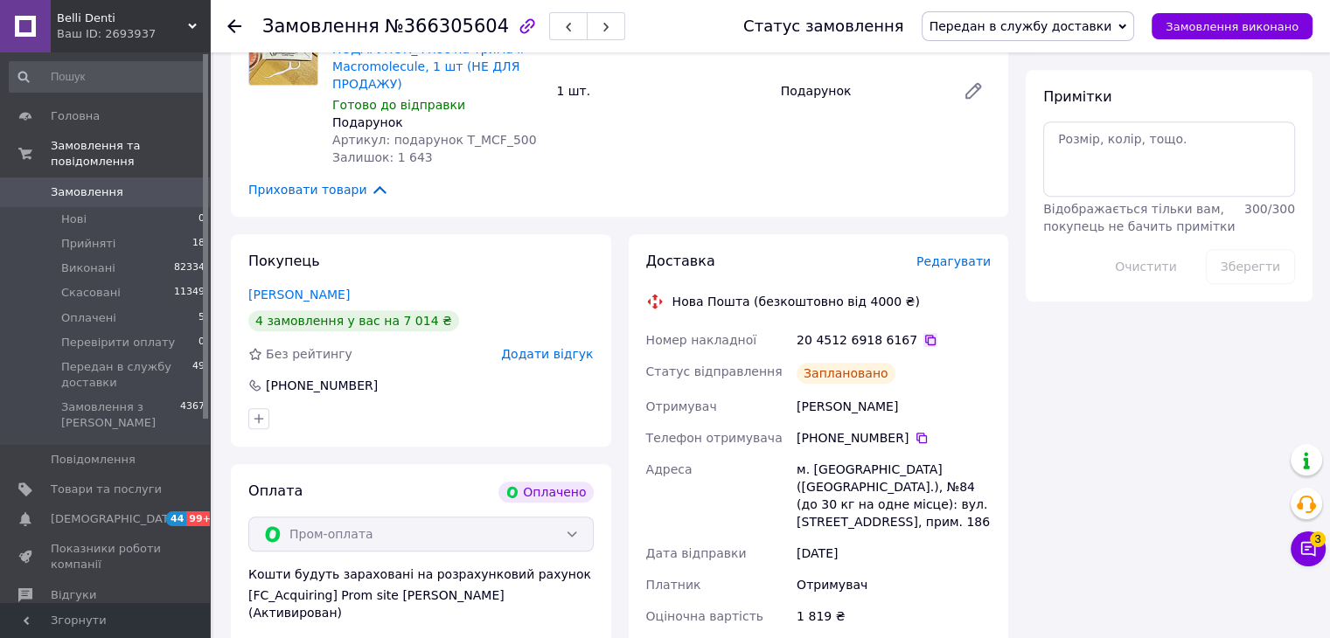
click at [924, 333] on icon at bounding box center [931, 340] width 14 height 14
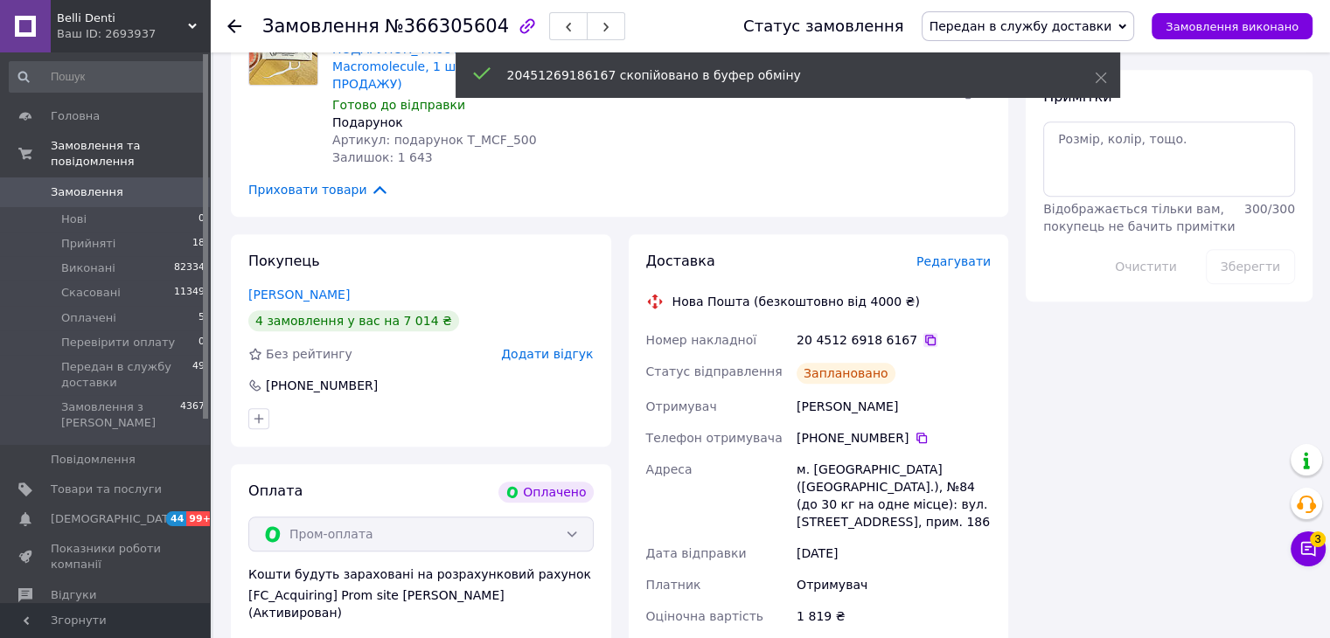
click at [924, 333] on icon at bounding box center [931, 340] width 14 height 14
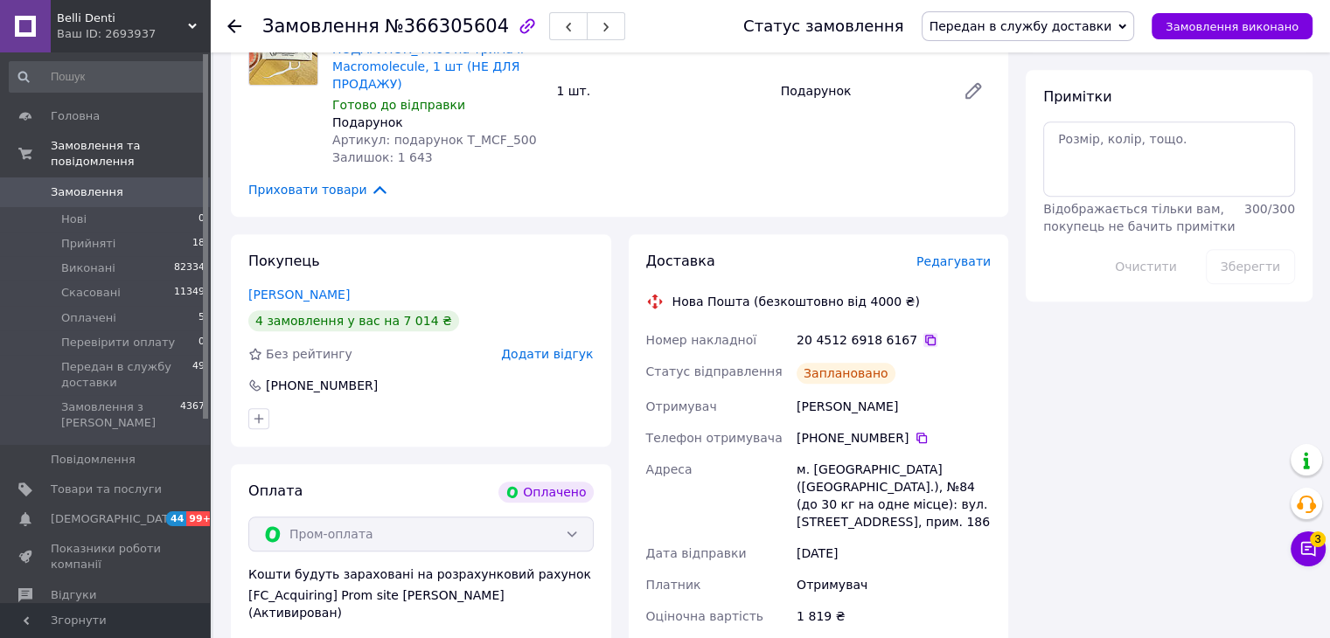
click at [924, 333] on icon at bounding box center [931, 340] width 14 height 14
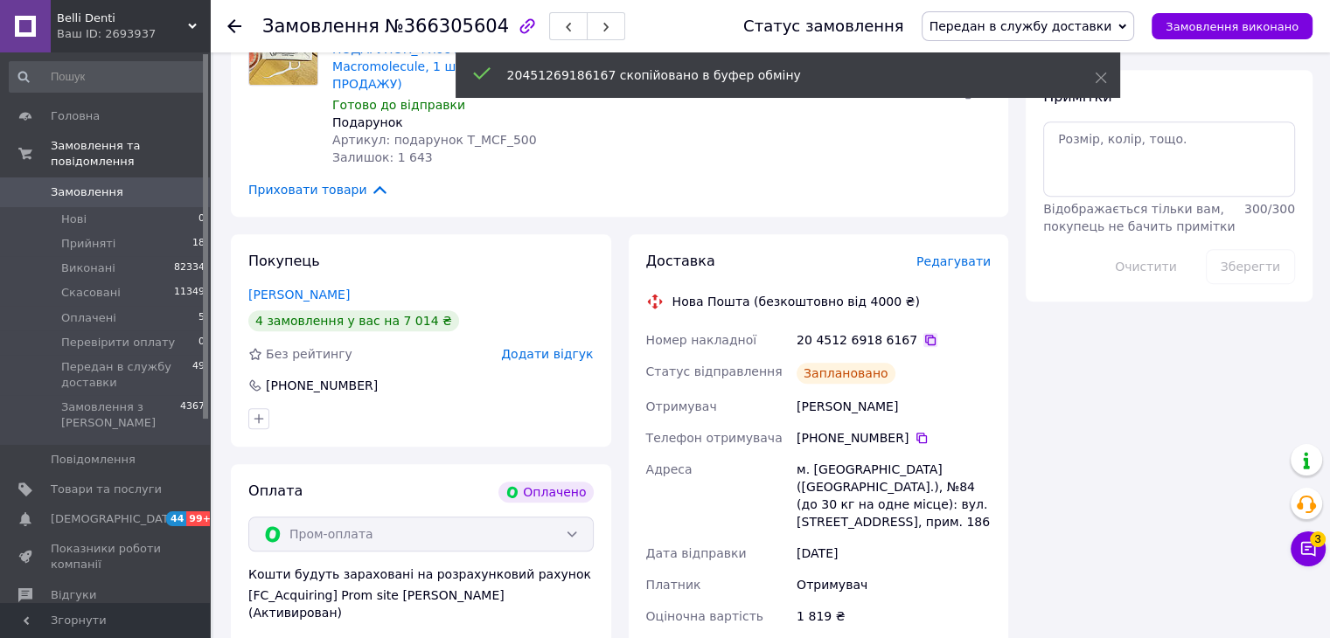
click at [925, 335] on icon at bounding box center [930, 340] width 10 height 10
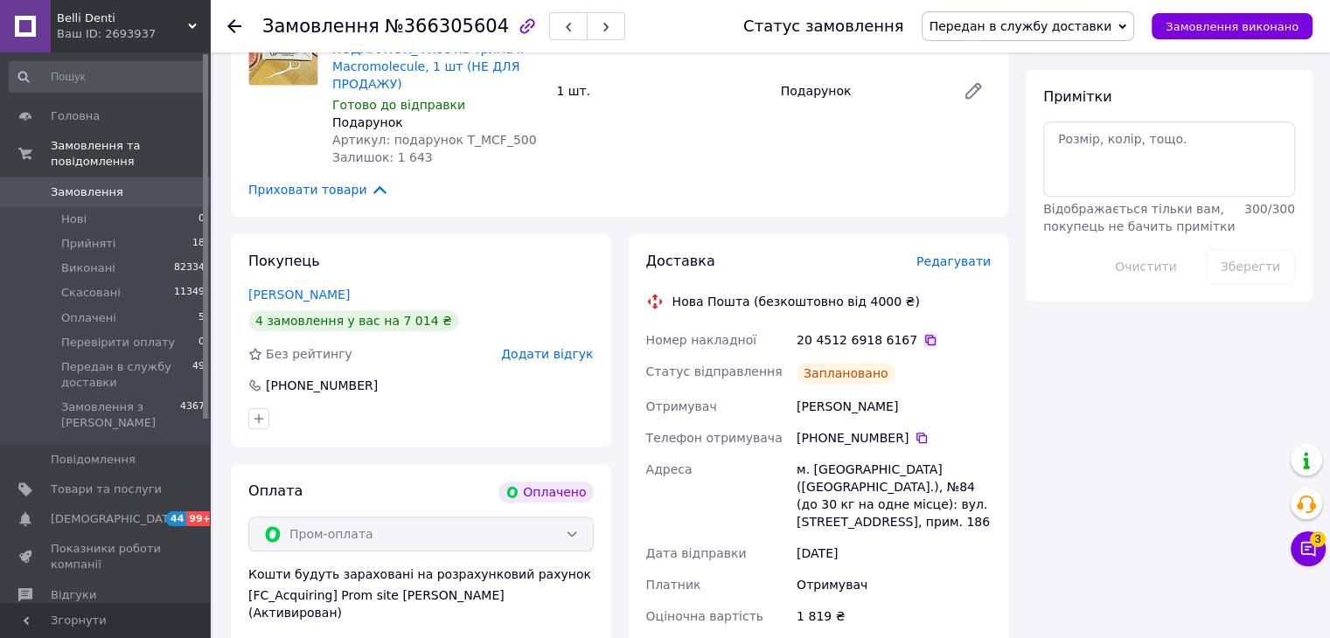
click at [924, 333] on icon at bounding box center [931, 340] width 14 height 14
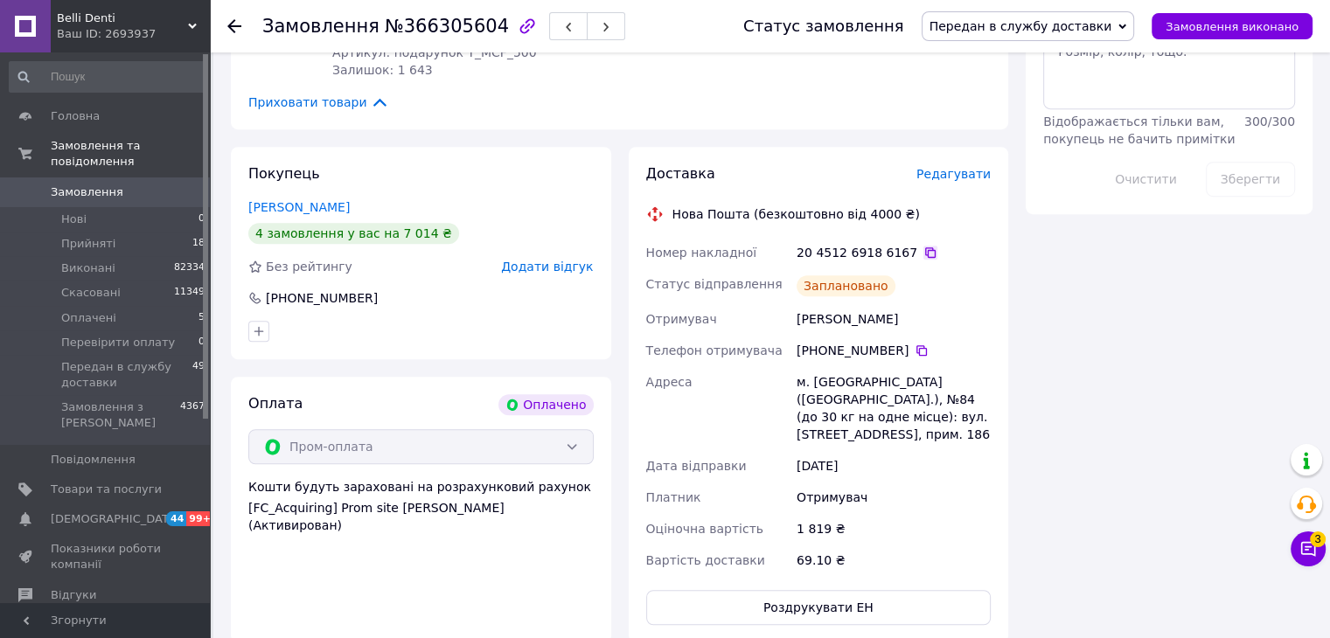
click at [925, 248] on icon at bounding box center [930, 253] width 10 height 10
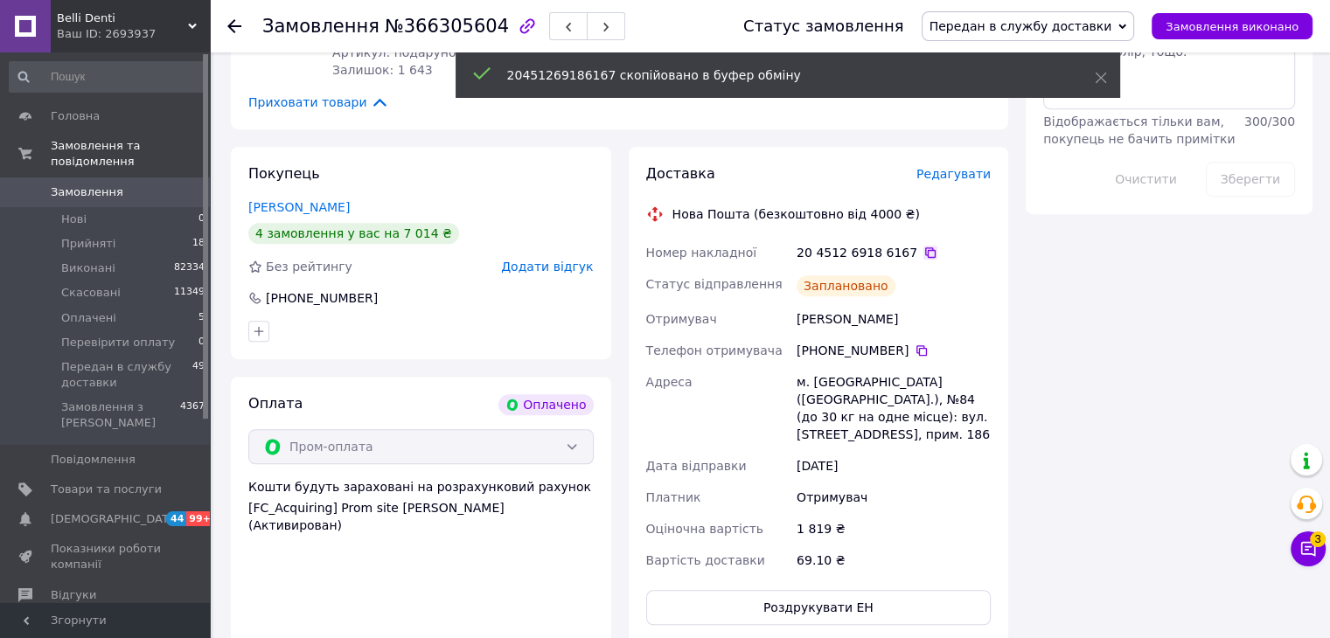
click at [924, 246] on icon at bounding box center [931, 253] width 14 height 14
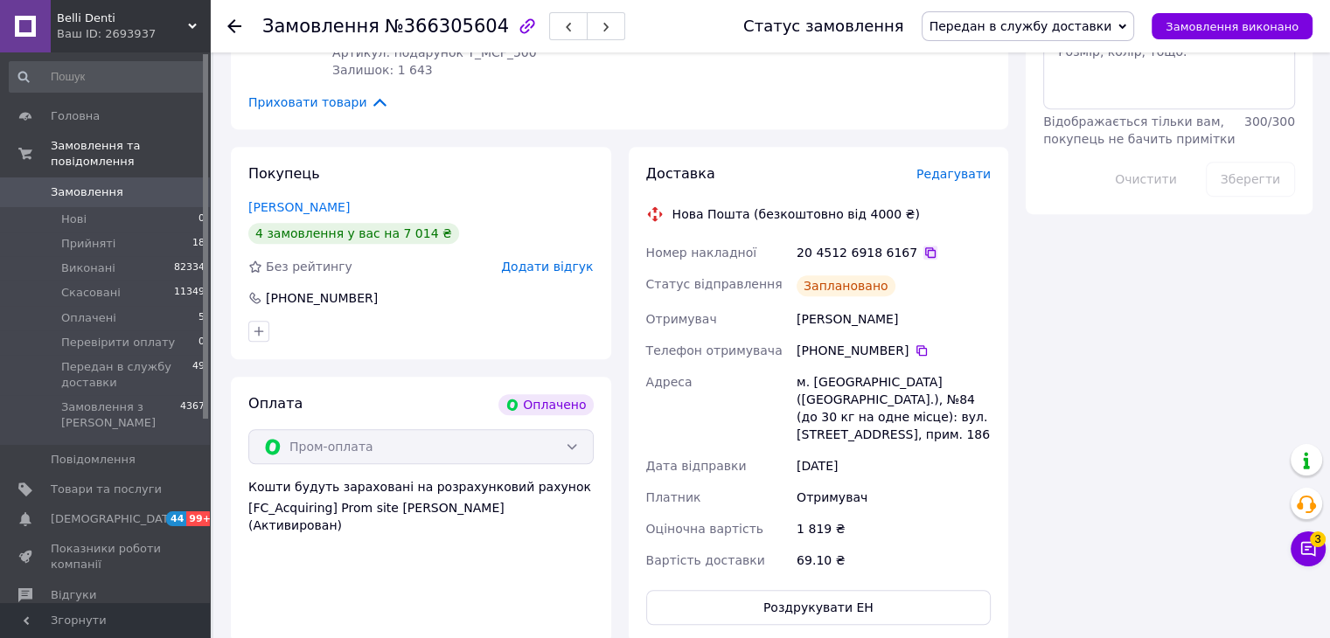
click at [924, 246] on icon at bounding box center [931, 253] width 14 height 14
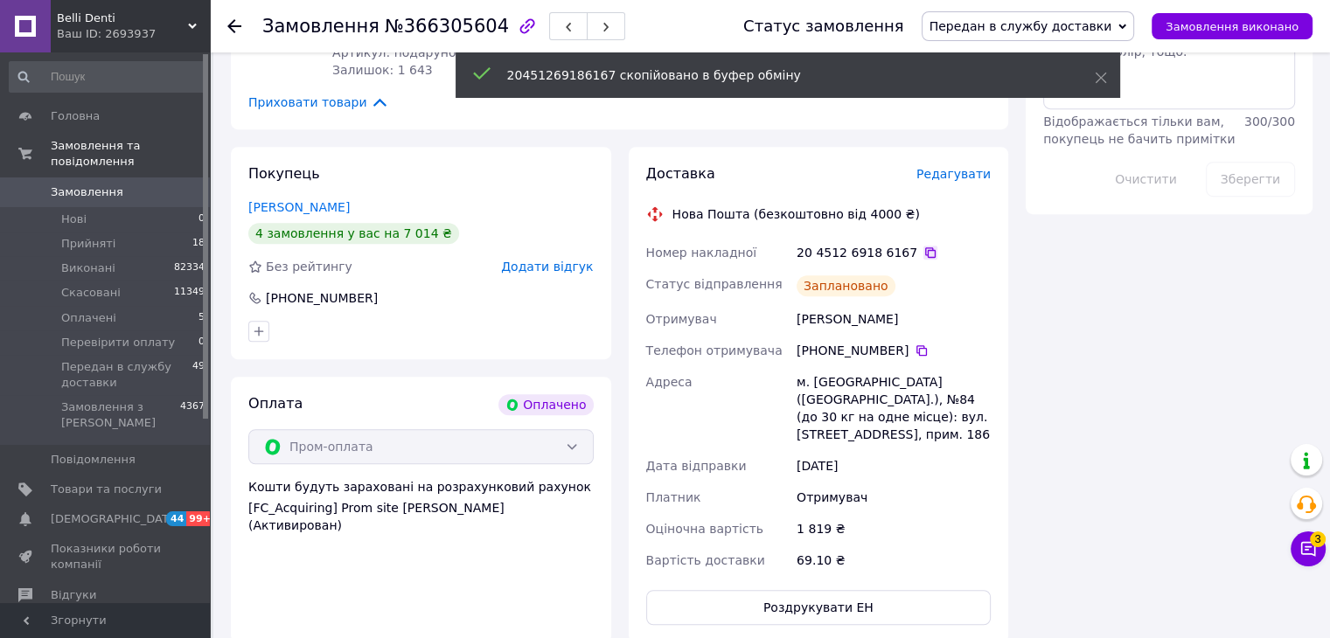
click at [924, 246] on icon at bounding box center [931, 253] width 14 height 14
